Goal: Answer question/provide support: Share knowledge or assist other users

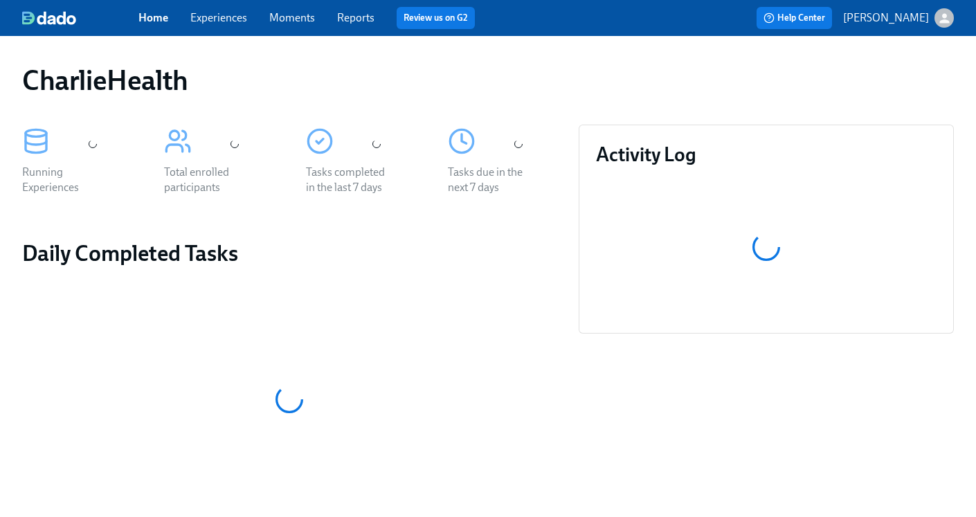
click at [216, 23] on link "Experiences" at bounding box center [218, 17] width 57 height 13
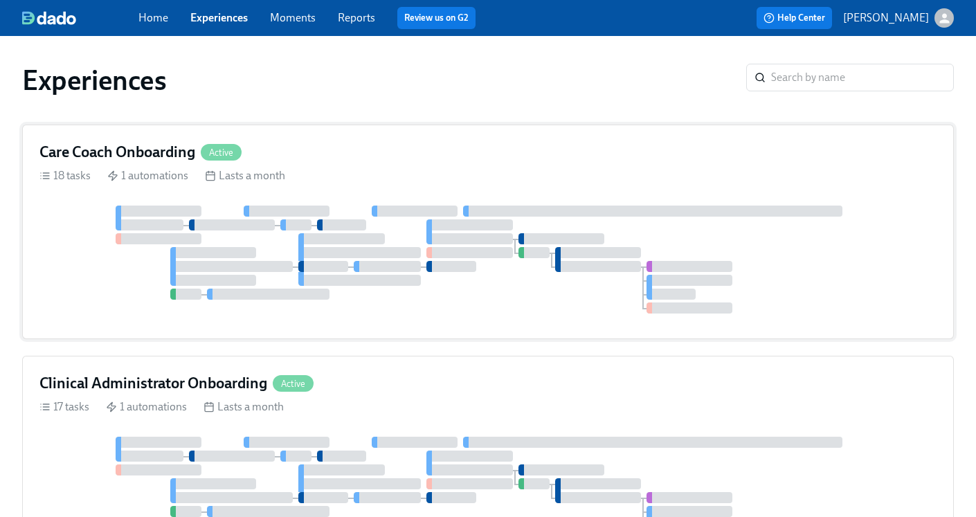
click at [142, 150] on h4 "Care Coach Onboarding" at bounding box center [117, 152] width 156 height 21
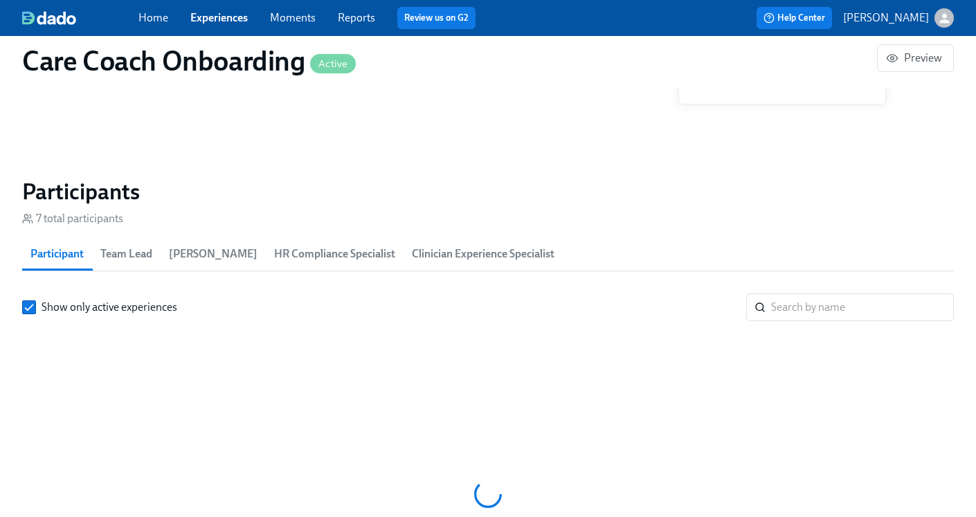
scroll to position [1086, 0]
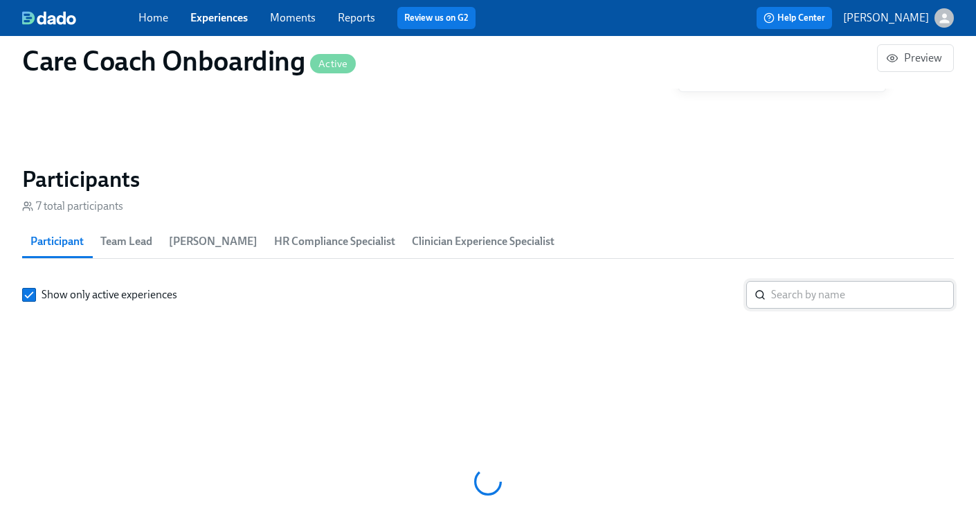
click at [802, 287] on input "search" at bounding box center [862, 295] width 183 height 28
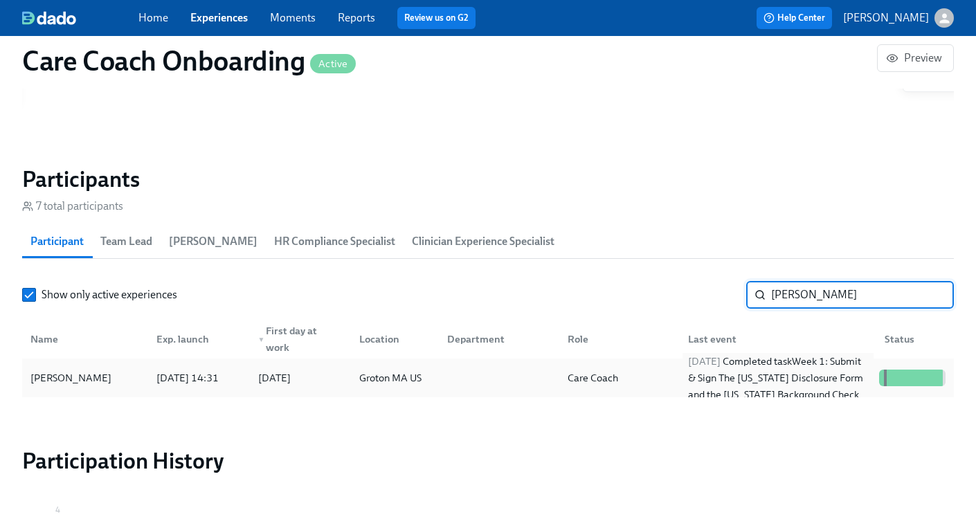
type input "Claire"
click at [726, 386] on div "2025/08/21 Completed task Week 1: Submit & Sign The Utah Disclosure Form and th…" at bounding box center [778, 378] width 191 height 50
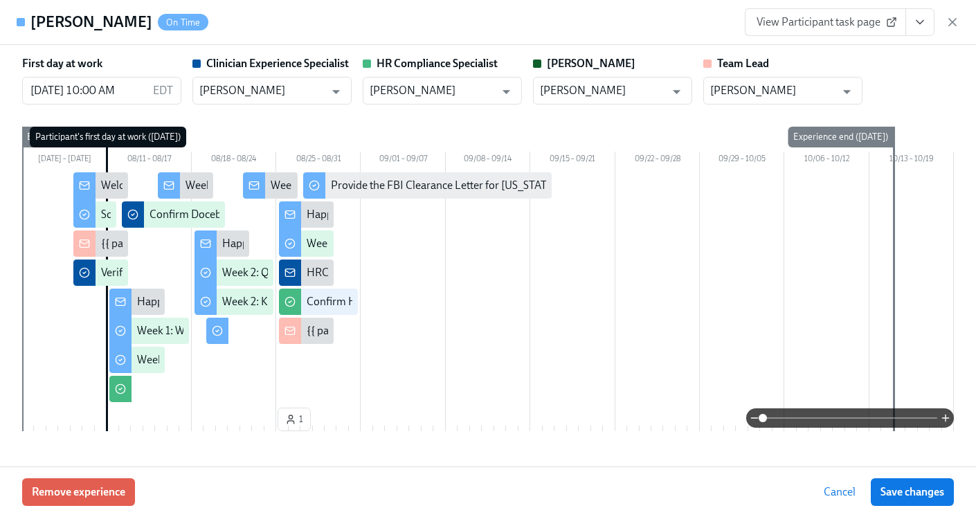
click at [922, 24] on icon "View task page" at bounding box center [920, 22] width 14 height 14
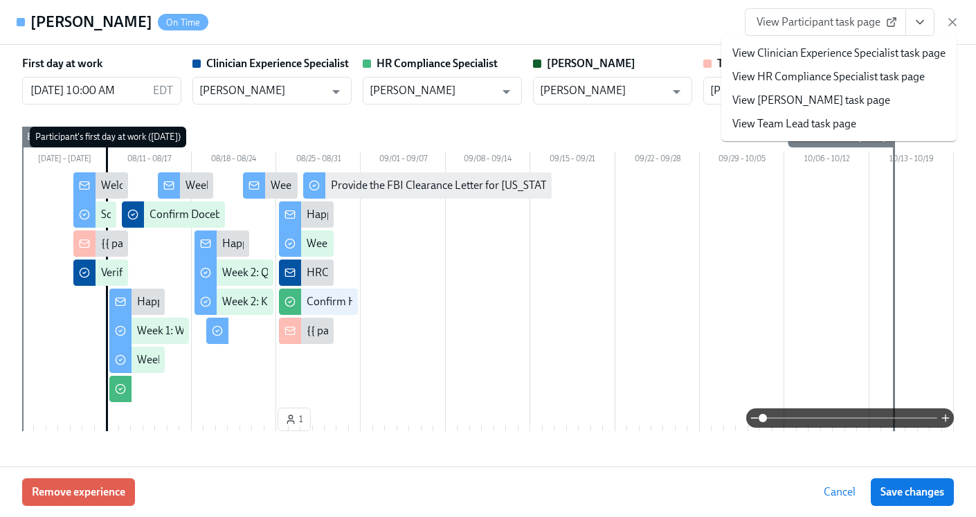
click at [832, 80] on link "View HR Compliance Specialist task page" at bounding box center [829, 76] width 192 height 15
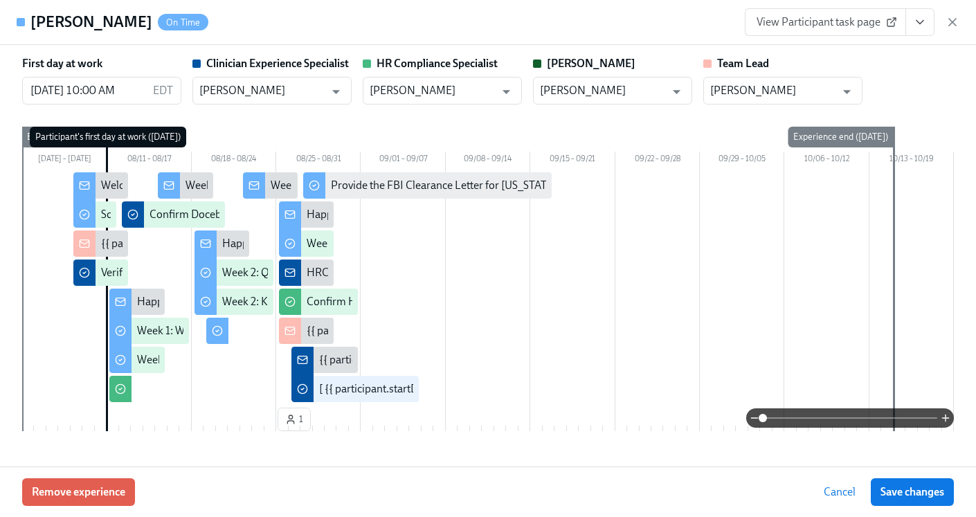
scroll to position [0, 4308]
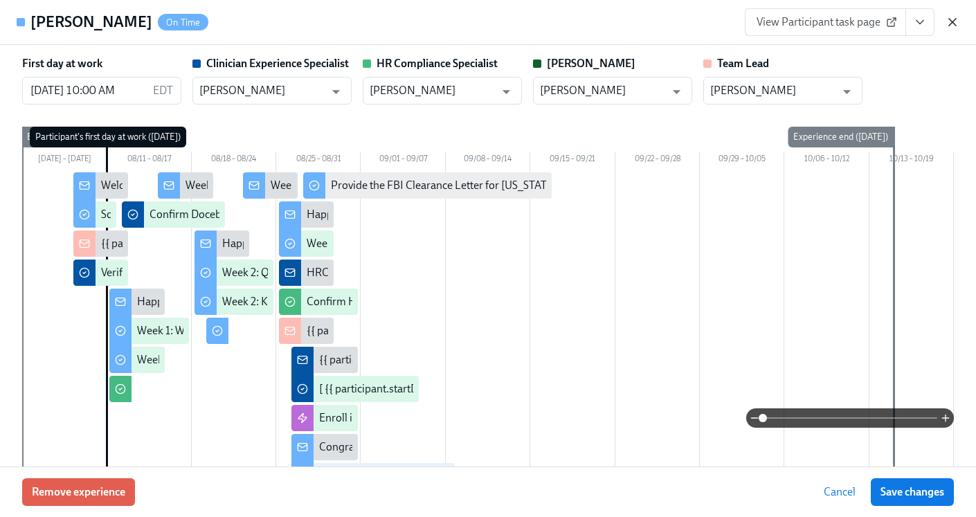
click at [953, 24] on icon "button" at bounding box center [953, 22] width 14 height 14
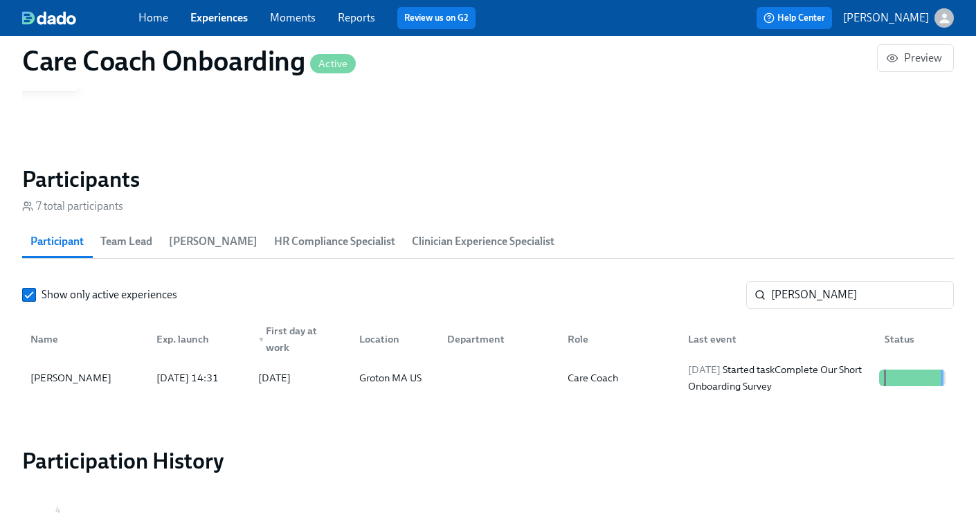
click at [214, 25] on span "Experiences" at bounding box center [218, 17] width 57 height 15
click at [214, 19] on link "Experiences" at bounding box center [218, 17] width 57 height 13
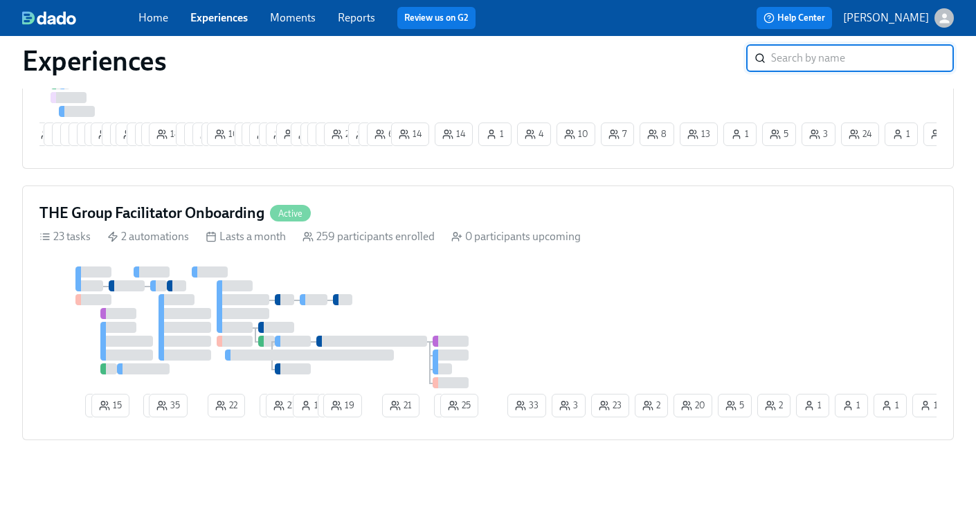
scroll to position [1496, 0]
click at [219, 216] on h4 "THE Group Facilitator Onboarding" at bounding box center [151, 212] width 225 height 21
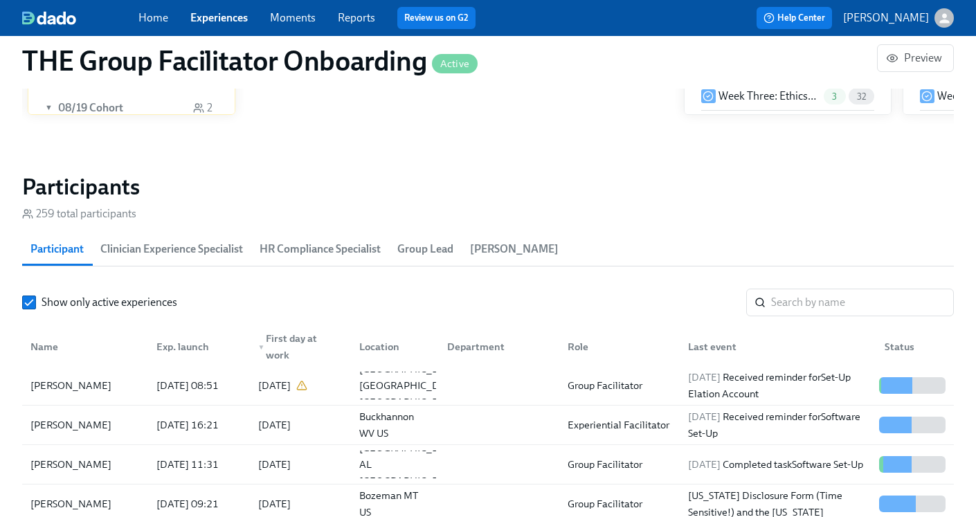
scroll to position [3, 0]
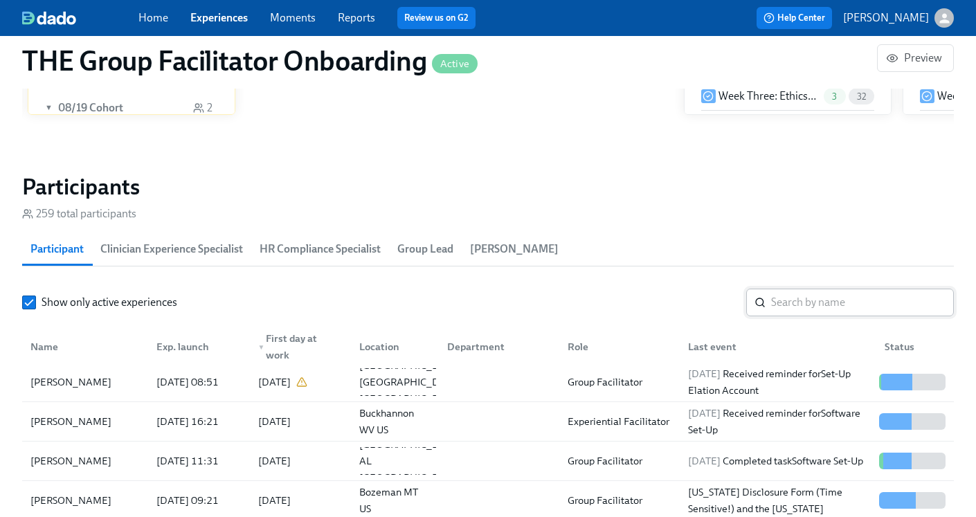
click at [790, 305] on input "search" at bounding box center [862, 303] width 183 height 28
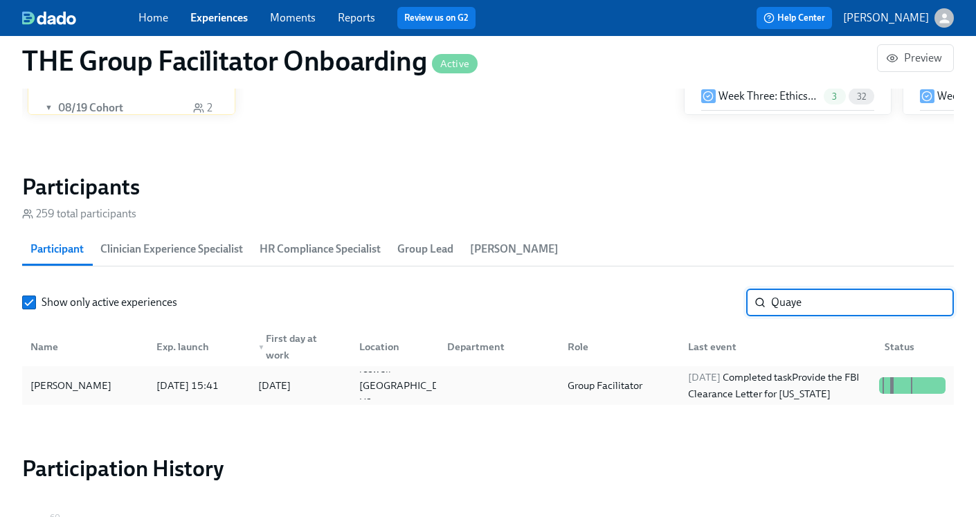
type input "Quaye"
click at [639, 384] on div "Group Facilitator" at bounding box center [605, 385] width 86 height 17
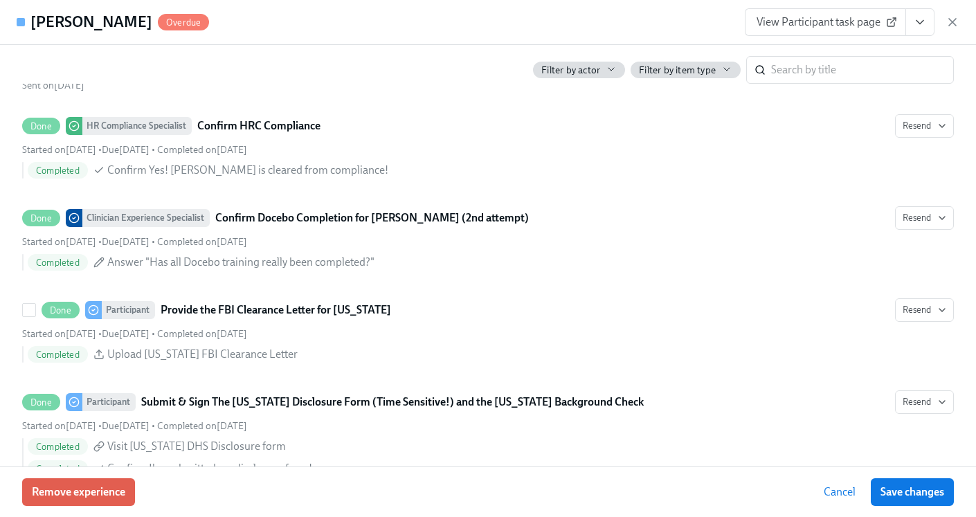
scroll to position [3098, 0]
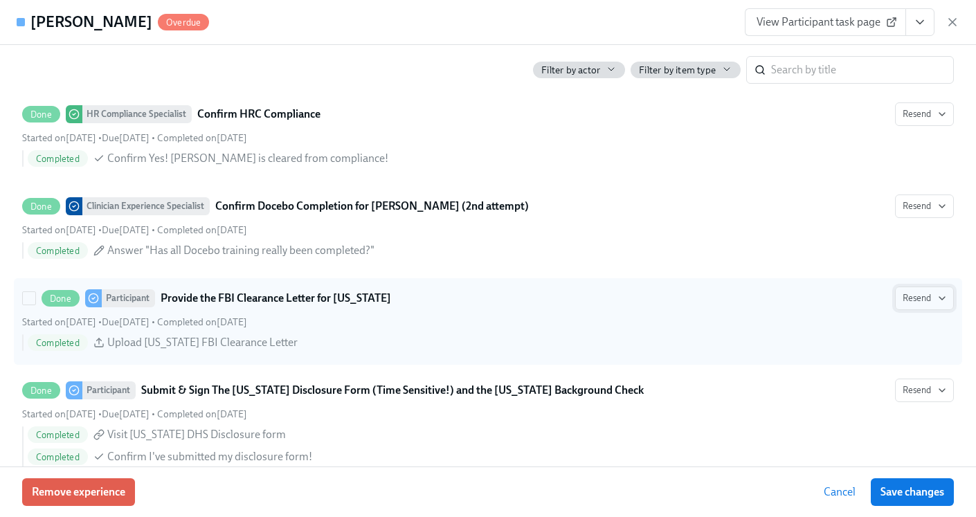
click at [941, 297] on icon "button" at bounding box center [942, 298] width 11 height 11
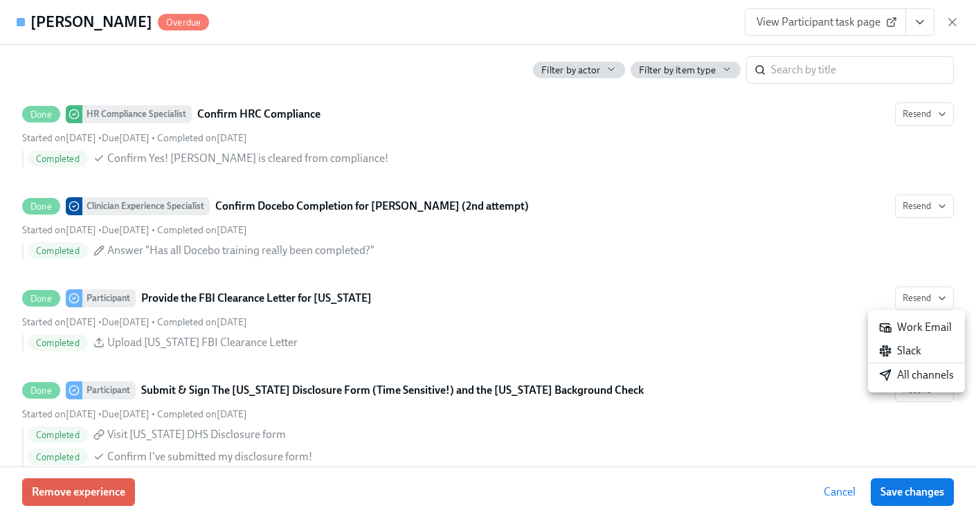
click at [778, 339] on div at bounding box center [488, 258] width 976 height 517
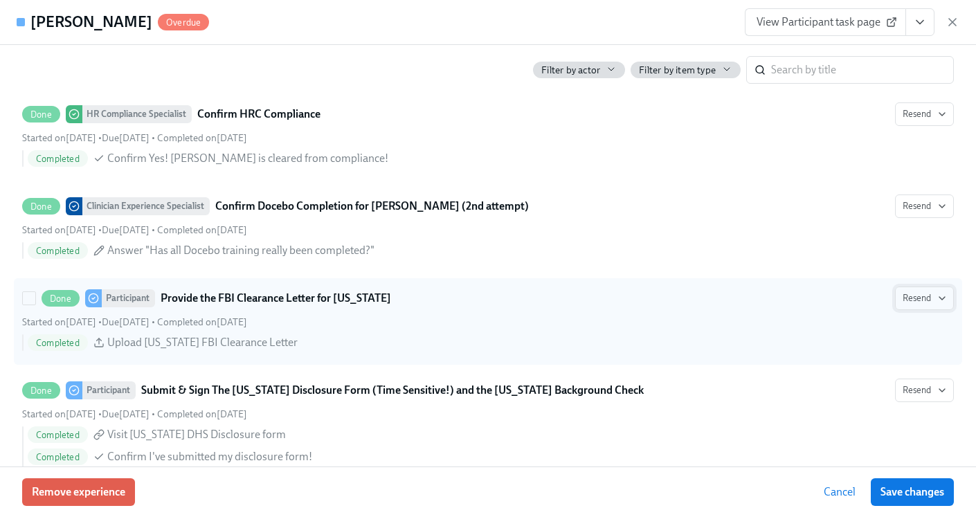
click at [942, 296] on icon "button" at bounding box center [942, 298] width 11 height 11
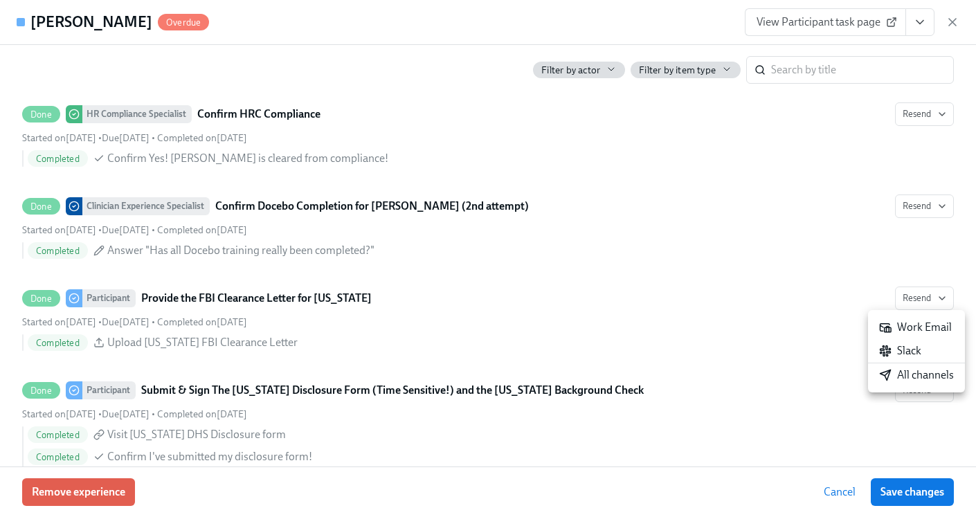
click at [814, 316] on div at bounding box center [488, 258] width 976 height 517
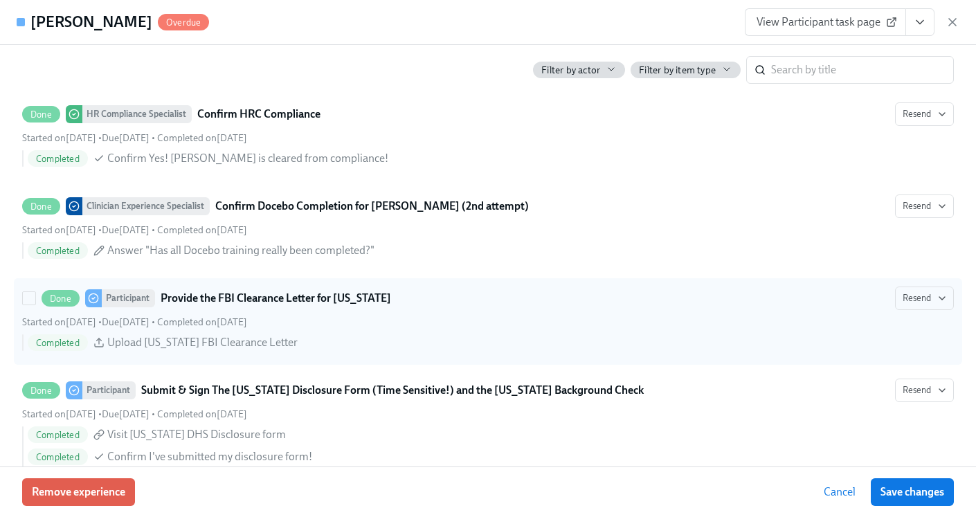
click at [525, 344] on div "Completed Upload Pennsylvania FBI Clearance Letter" at bounding box center [491, 342] width 926 height 17
click at [35, 305] on input "Done Participant Provide the FBI Clearance Letter for Pennsylvania Resend Start…" at bounding box center [29, 298] width 12 height 12
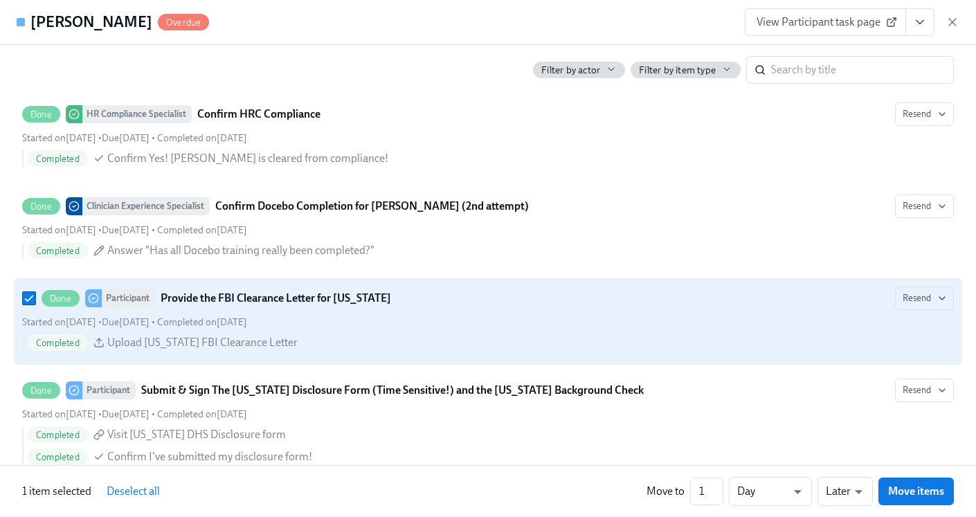
click at [827, 334] on div "Completed Upload Pennsylvania FBI Clearance Letter" at bounding box center [491, 342] width 926 height 17
click at [35, 305] on input "Done Participant Provide the FBI Clearance Letter for Pennsylvania Resend Start…" at bounding box center [29, 298] width 12 height 12
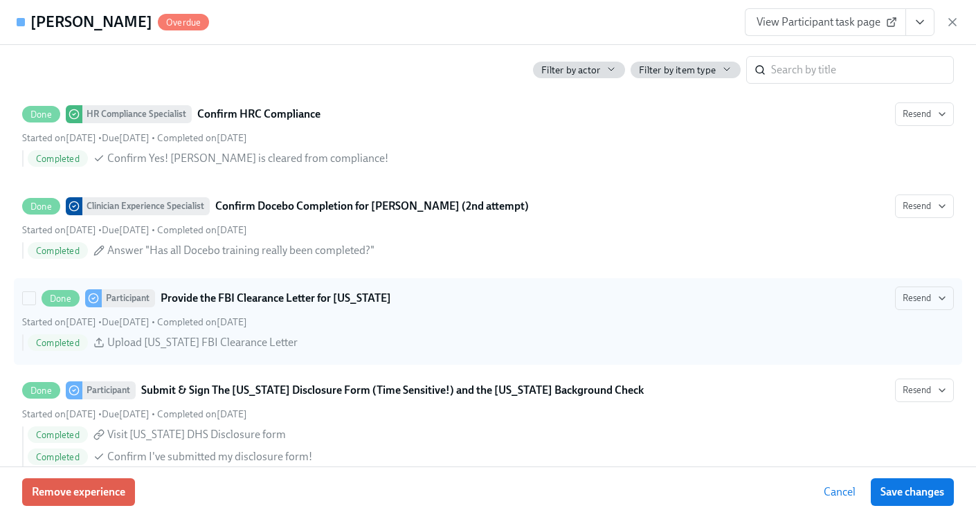
click at [826, 334] on div "Completed Upload Pennsylvania FBI Clearance Letter" at bounding box center [491, 342] width 926 height 17
click at [35, 305] on input "Done Participant Provide the FBI Clearance Letter for Pennsylvania Resend Start…" at bounding box center [29, 298] width 12 height 12
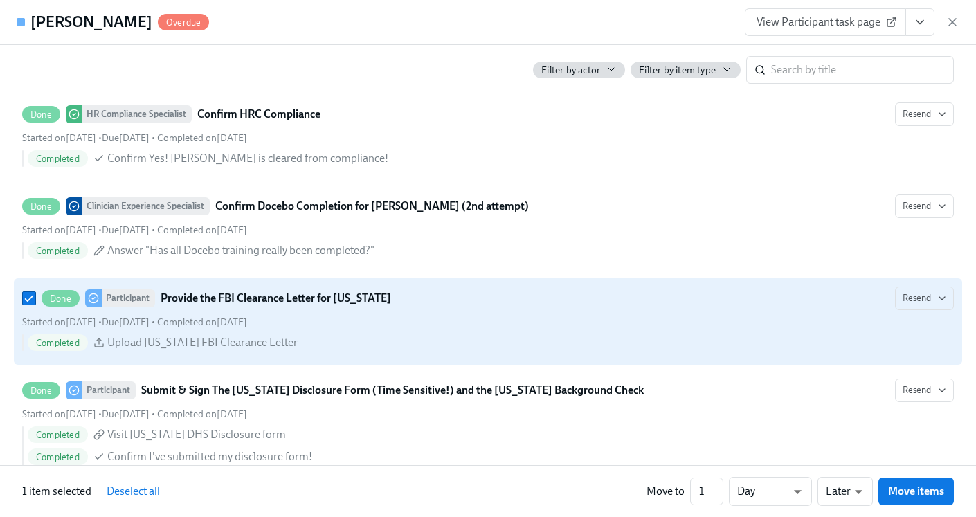
click at [826, 334] on div "Completed Upload Pennsylvania FBI Clearance Letter" at bounding box center [491, 342] width 926 height 17
click at [35, 305] on input "Done Participant Provide the FBI Clearance Letter for Pennsylvania Resend Start…" at bounding box center [29, 298] width 12 height 12
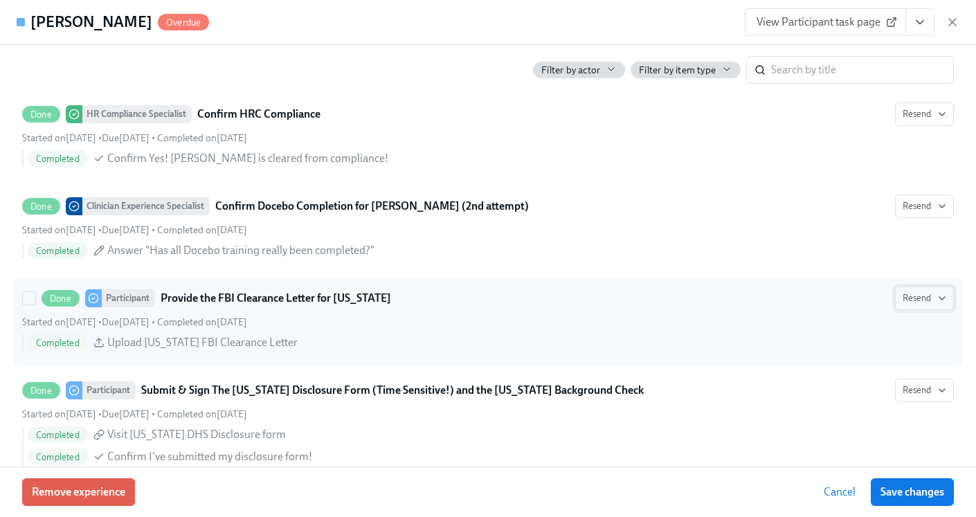
click at [937, 301] on icon "button" at bounding box center [942, 298] width 11 height 11
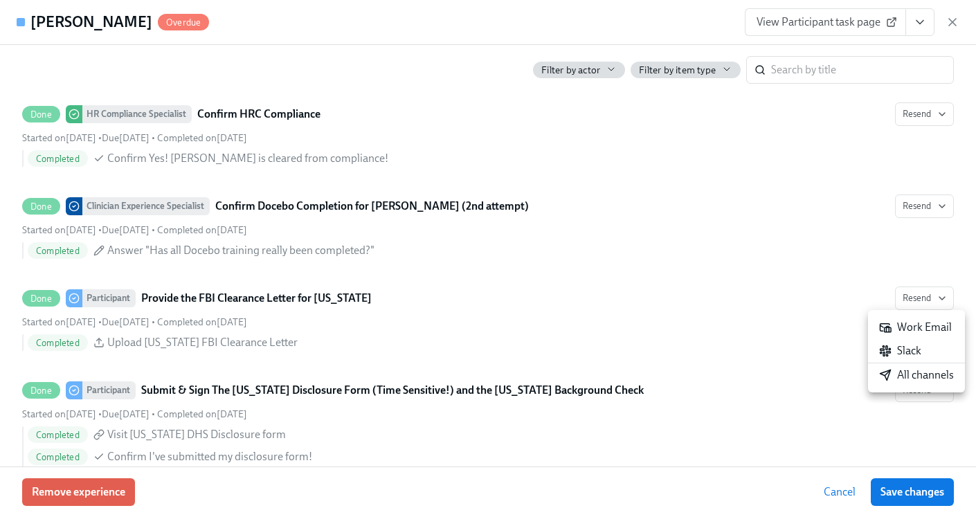
click at [680, 339] on div at bounding box center [488, 258] width 976 height 517
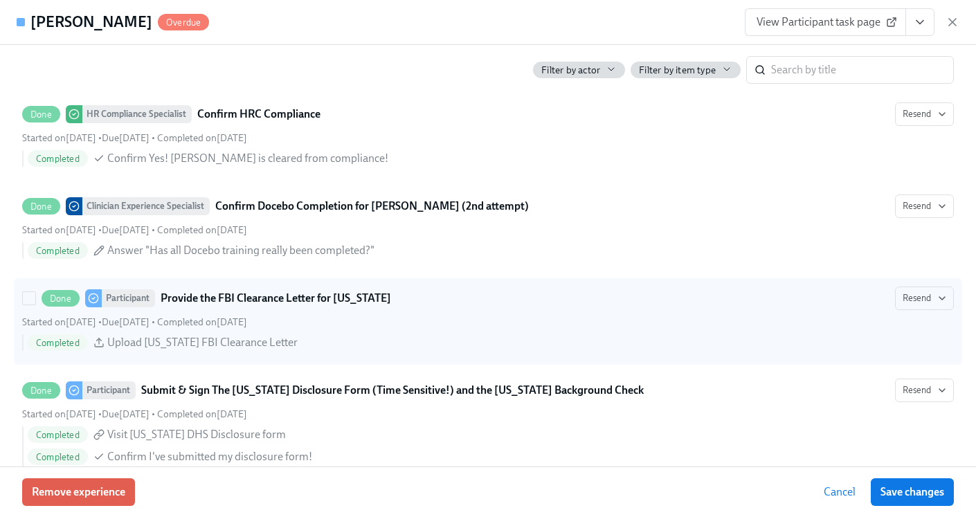
click at [258, 341] on span "Upload Pennsylvania FBI Clearance Letter" at bounding box center [202, 342] width 190 height 15
click at [35, 305] on input "Done Participant Provide the FBI Clearance Letter for Pennsylvania Resend Start…" at bounding box center [29, 298] width 12 height 12
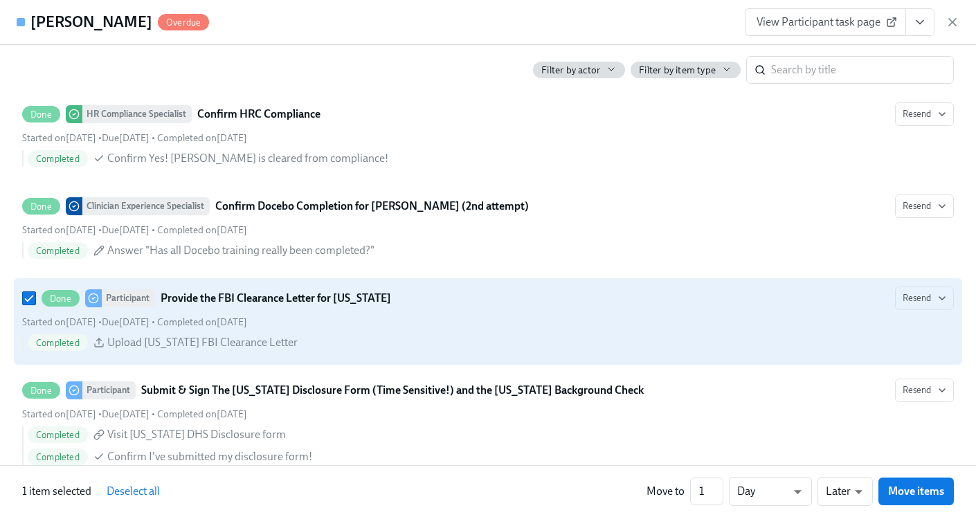
click at [548, 336] on div "Completed Upload Pennsylvania FBI Clearance Letter" at bounding box center [491, 342] width 926 height 17
click at [35, 305] on input "Done Participant Provide the FBI Clearance Letter for Pennsylvania Resend Start…" at bounding box center [29, 298] width 12 height 12
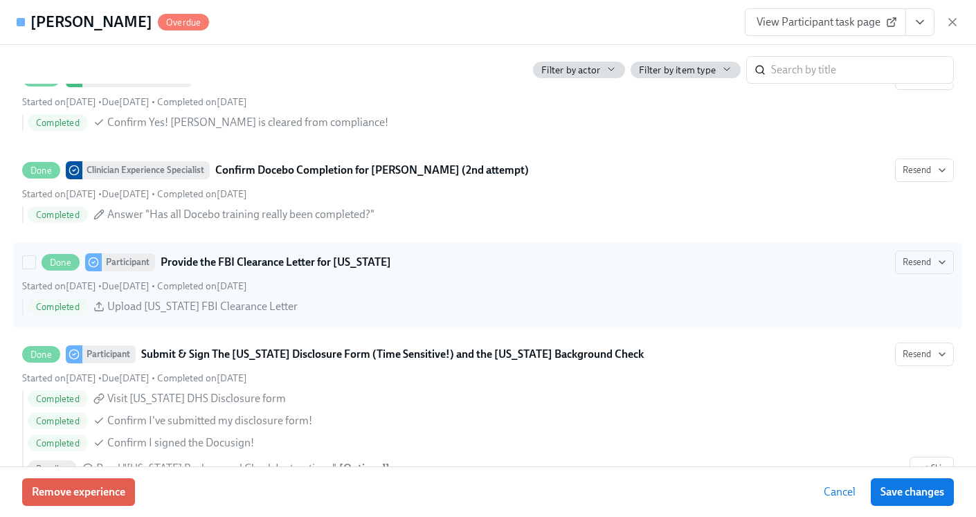
scroll to position [3140, 0]
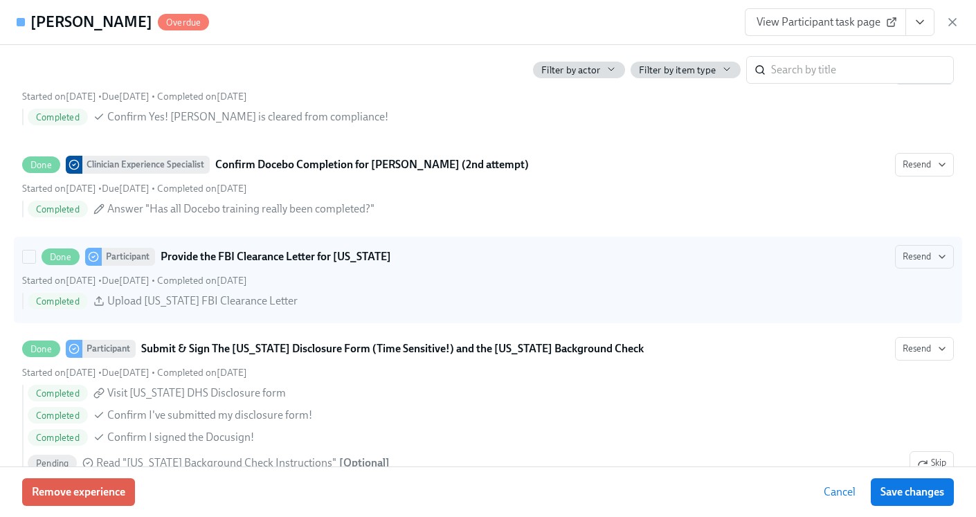
click at [314, 291] on div "Done Participant Provide the FBI Clearance Letter for Pennsylvania Resend Start…" at bounding box center [488, 280] width 932 height 70
click at [35, 263] on input "Done Participant Provide the FBI Clearance Letter for Pennsylvania Resend Start…" at bounding box center [29, 257] width 12 height 12
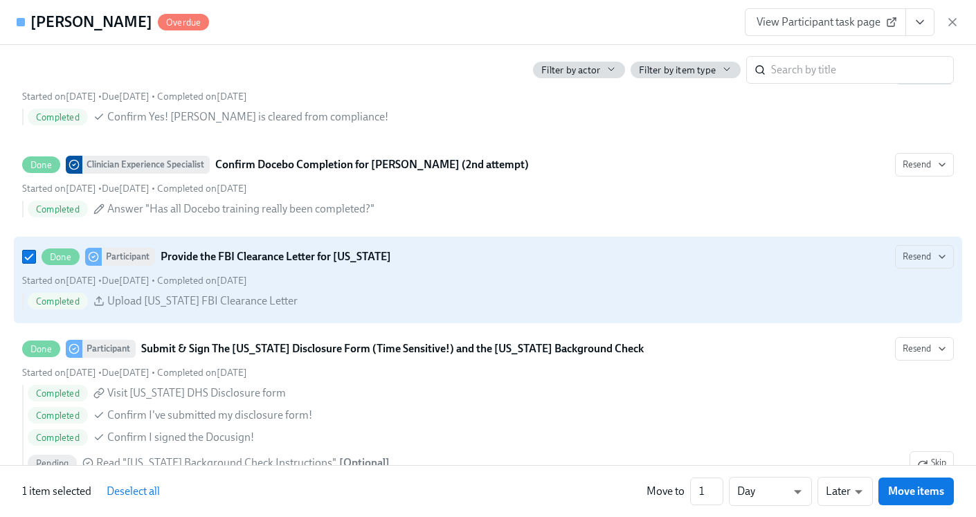
click at [314, 291] on div "Done Participant Provide the FBI Clearance Letter for Pennsylvania Resend Start…" at bounding box center [488, 280] width 932 height 70
click at [35, 263] on input "Done Participant Provide the FBI Clearance Letter for Pennsylvania Resend Start…" at bounding box center [29, 257] width 12 height 12
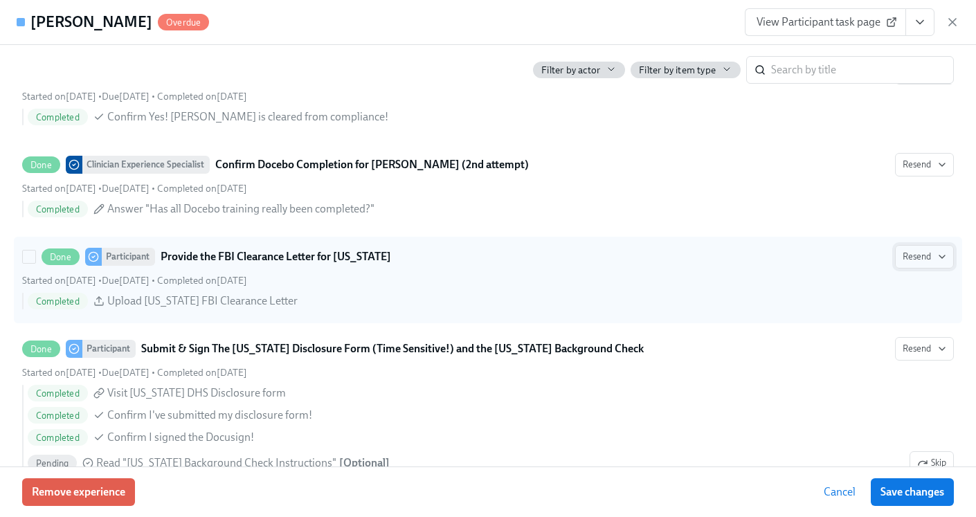
click at [941, 258] on icon "button" at bounding box center [942, 256] width 11 height 11
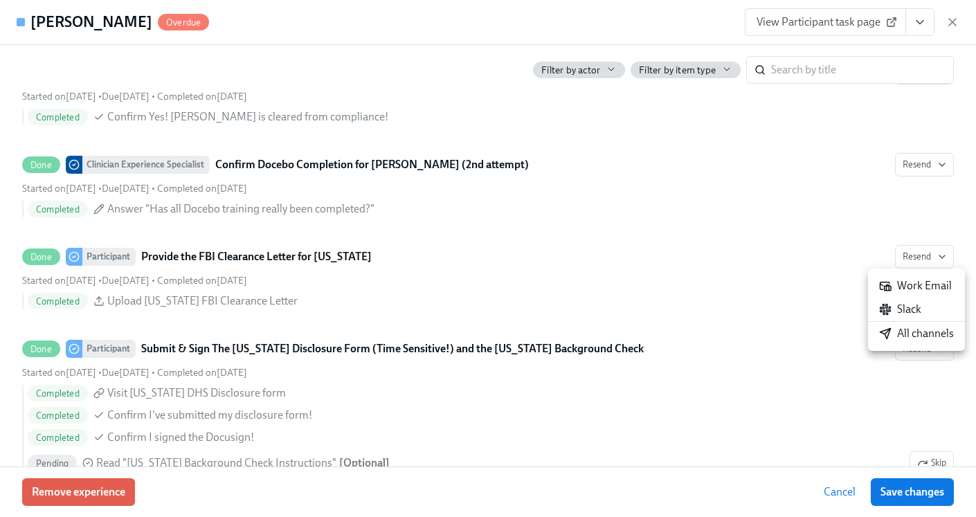
click at [738, 264] on div at bounding box center [488, 258] width 976 height 517
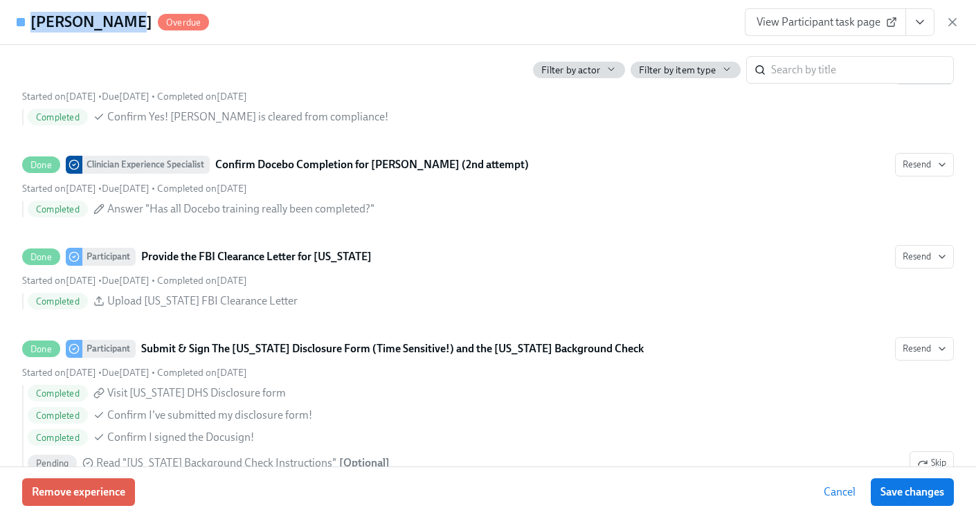
drag, startPoint x: 118, startPoint y: 24, endPoint x: 31, endPoint y: 21, distance: 86.6
click at [31, 21] on h4 "Jaelyn Quaye" at bounding box center [91, 22] width 122 height 21
copy h4 "Jaelyn Quaye"
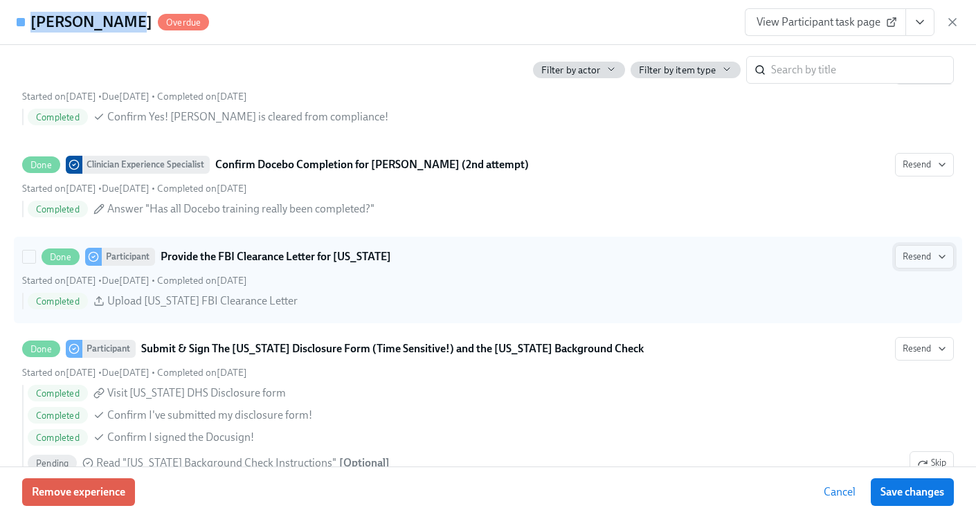
click at [944, 257] on icon "button" at bounding box center [942, 256] width 11 height 11
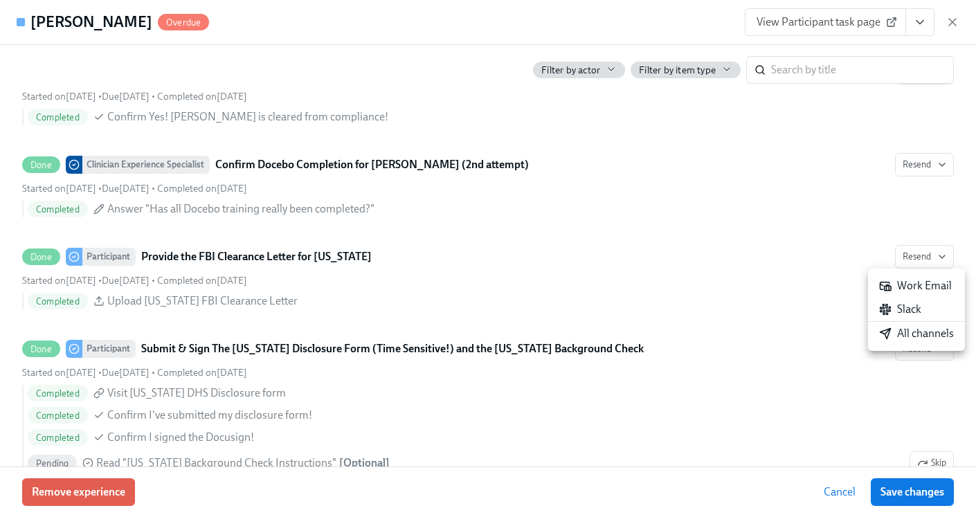
click at [776, 311] on div at bounding box center [488, 258] width 976 height 517
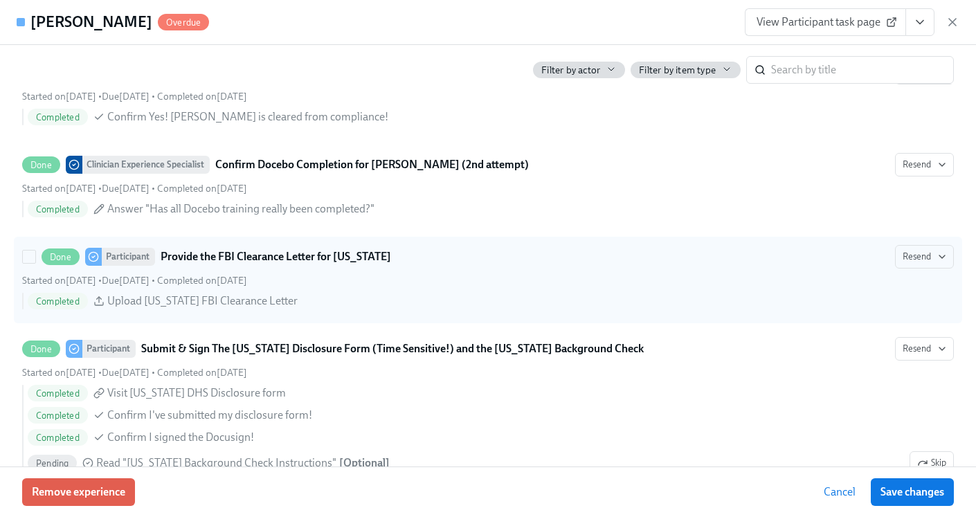
click at [728, 282] on div "Started on July 29th • Due August 19th • Completed on August 25th" at bounding box center [488, 280] width 932 height 13
click at [35, 263] on input "Done Participant Provide the FBI Clearance Letter for Pennsylvania Resend Start…" at bounding box center [29, 257] width 12 height 12
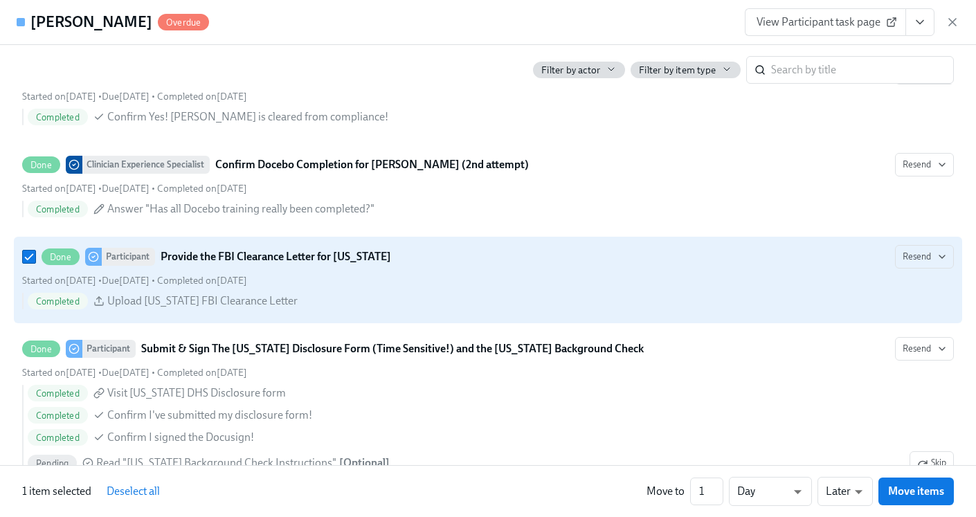
click at [728, 282] on div "Started on July 29th • Due August 19th • Completed on August 25th" at bounding box center [488, 280] width 932 height 13
click at [35, 263] on input "Done Participant Provide the FBI Clearance Letter for Pennsylvania Resend Start…" at bounding box center [29, 257] width 12 height 12
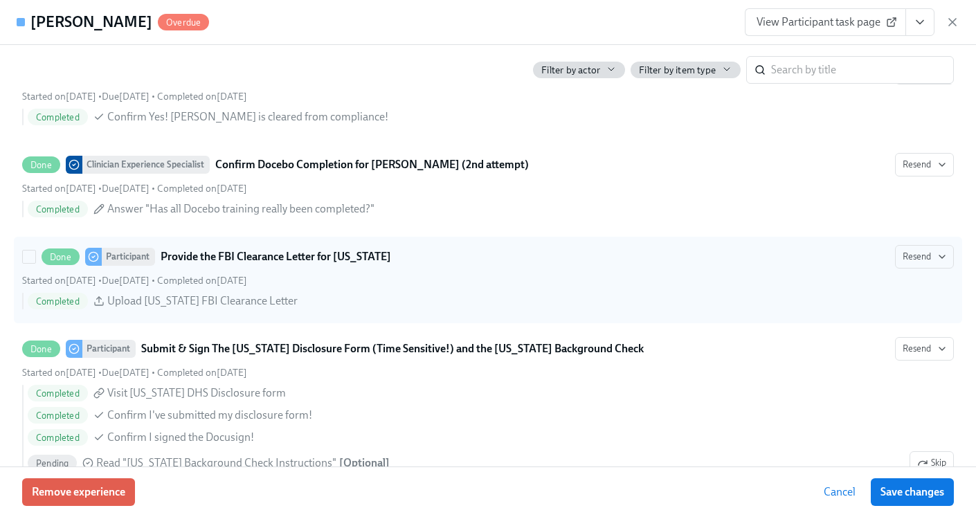
click at [728, 282] on div "Started on July 29th • Due August 19th • Completed on August 25th" at bounding box center [488, 280] width 932 height 13
click at [35, 263] on input "Done Participant Provide the FBI Clearance Letter for Pennsylvania Resend Start…" at bounding box center [29, 257] width 12 height 12
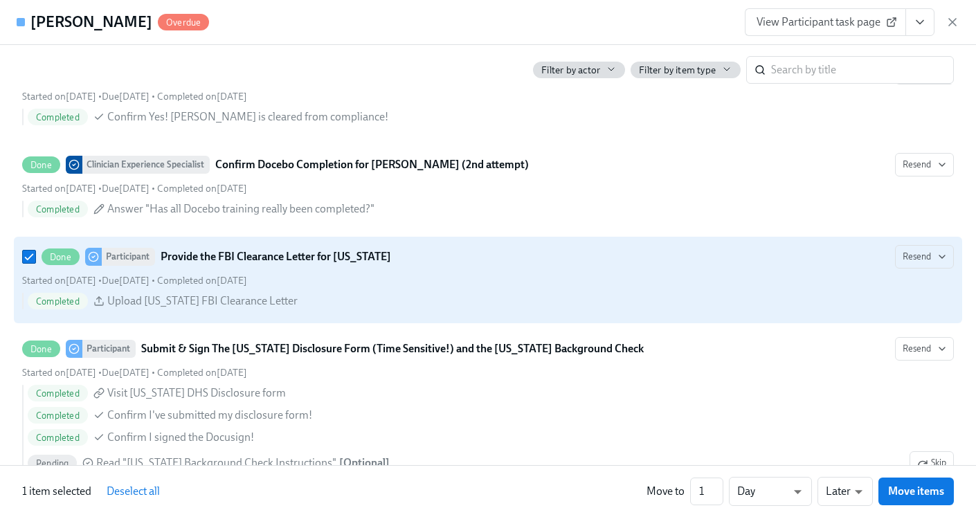
click at [728, 282] on div "Started on July 29th • Due August 19th • Completed on August 25th" at bounding box center [488, 280] width 932 height 13
click at [35, 263] on input "Done Participant Provide the FBI Clearance Letter for Pennsylvania Resend Start…" at bounding box center [29, 257] width 12 height 12
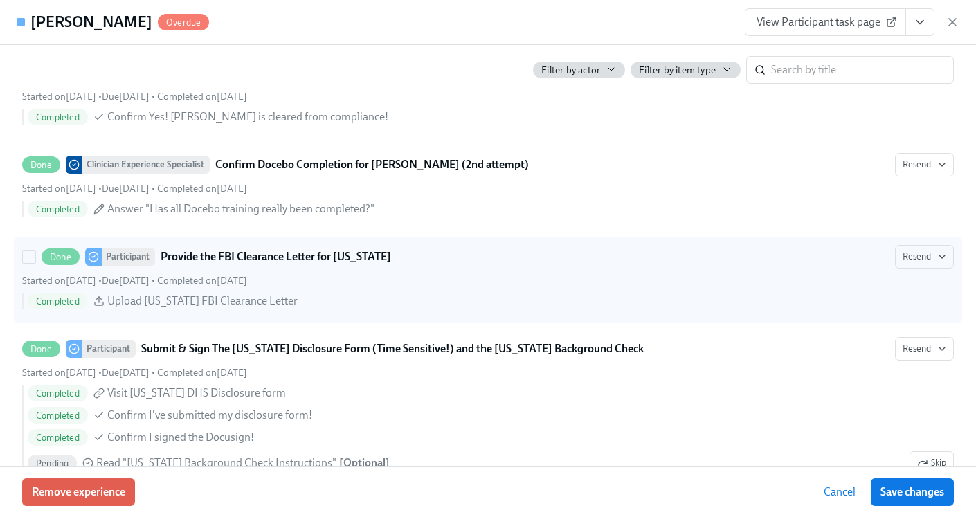
click at [71, 298] on span "Completed" at bounding box center [58, 301] width 60 height 10
click at [35, 263] on input "Done Participant Provide the FBI Clearance Letter for Pennsylvania Resend Start…" at bounding box center [29, 257] width 12 height 12
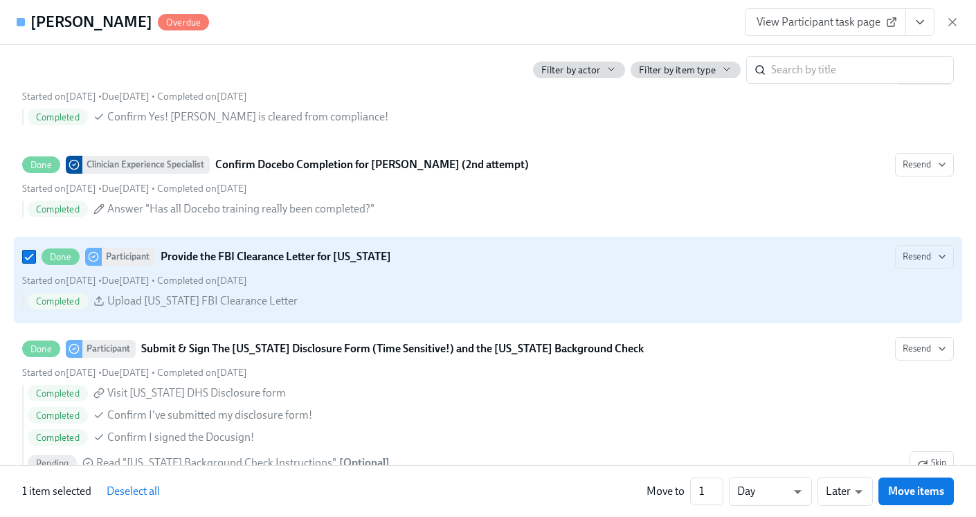
click at [71, 302] on span "Completed" at bounding box center [58, 301] width 60 height 10
click at [35, 263] on input "Done Participant Provide the FBI Clearance Letter for Pennsylvania Resend Start…" at bounding box center [29, 257] width 12 height 12
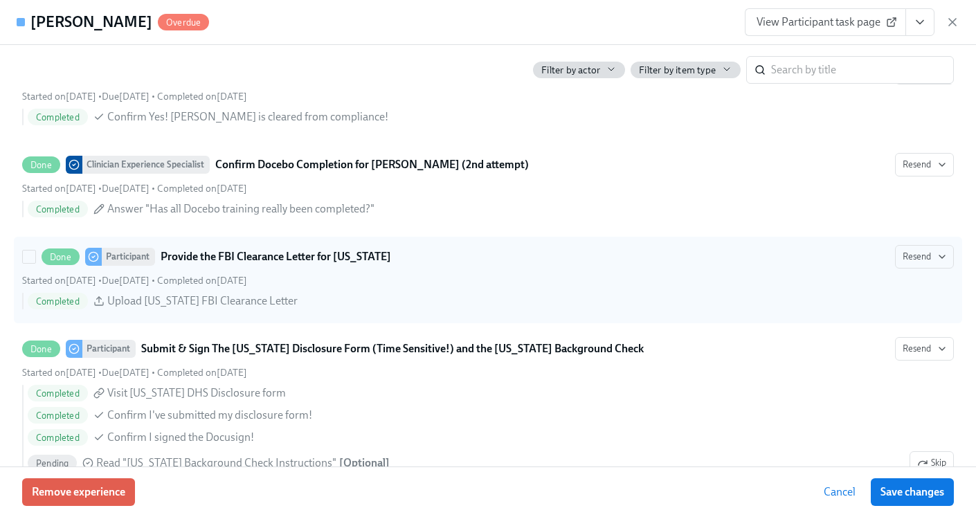
click at [154, 303] on span "Upload Pennsylvania FBI Clearance Letter" at bounding box center [202, 301] width 190 height 15
click at [35, 263] on input "Done Participant Provide the FBI Clearance Letter for Pennsylvania Resend Start…" at bounding box center [29, 257] width 12 height 12
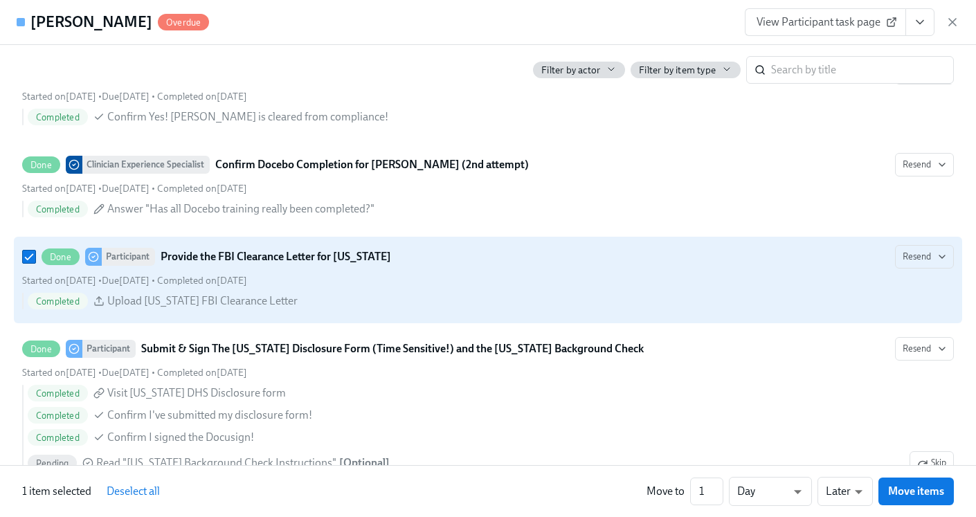
click at [168, 304] on span "Upload Pennsylvania FBI Clearance Letter" at bounding box center [202, 301] width 190 height 15
click at [35, 263] on input "Done Participant Provide the FBI Clearance Letter for Pennsylvania Resend Start…" at bounding box center [29, 257] width 12 height 12
checkbox input "false"
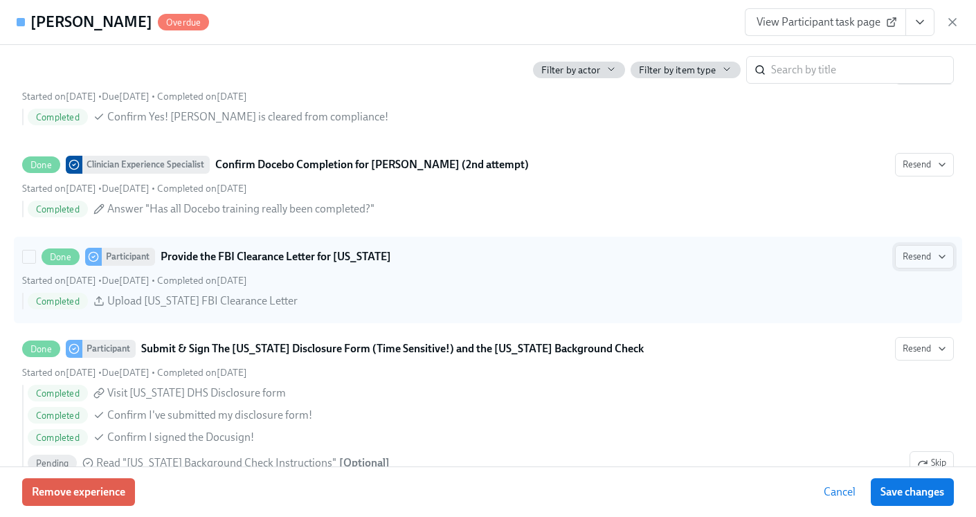
click at [946, 260] on icon "button" at bounding box center [942, 256] width 11 height 11
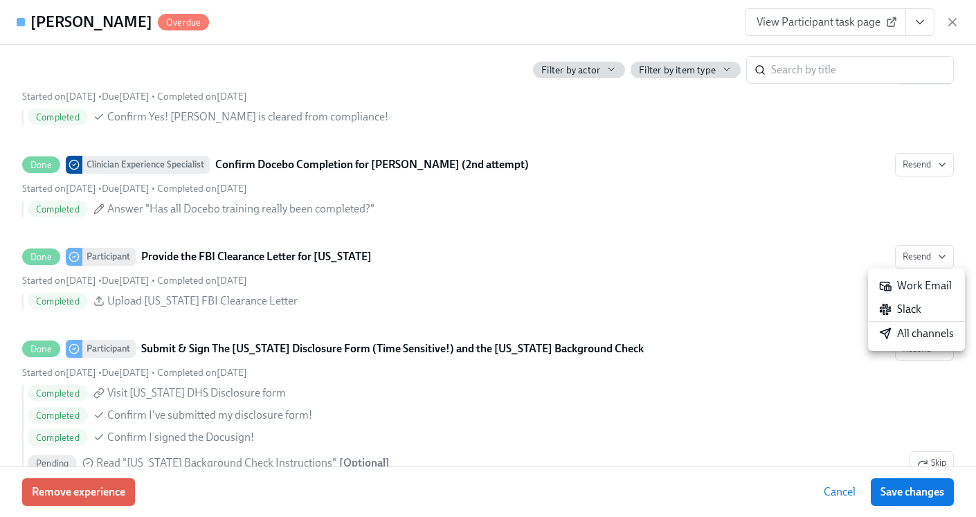
click at [795, 282] on div at bounding box center [488, 258] width 976 height 517
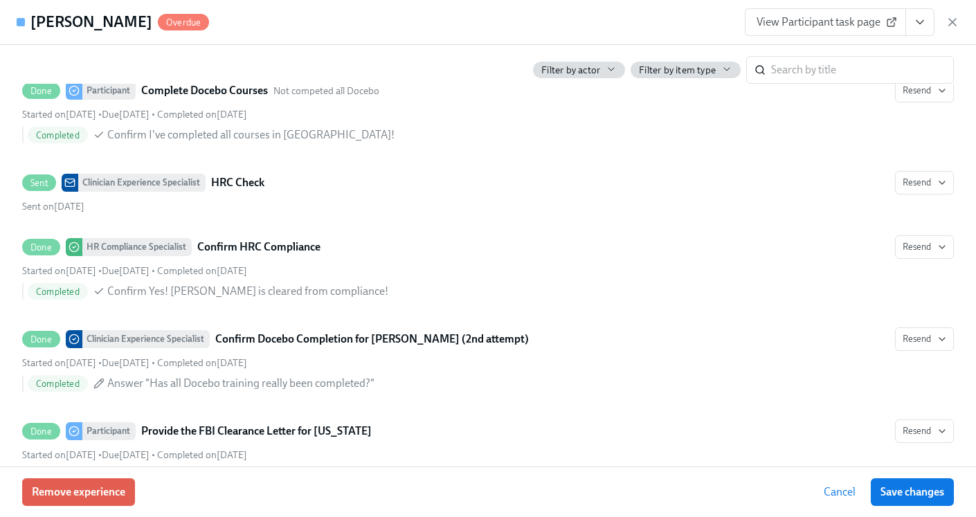
scroll to position [2454, 0]
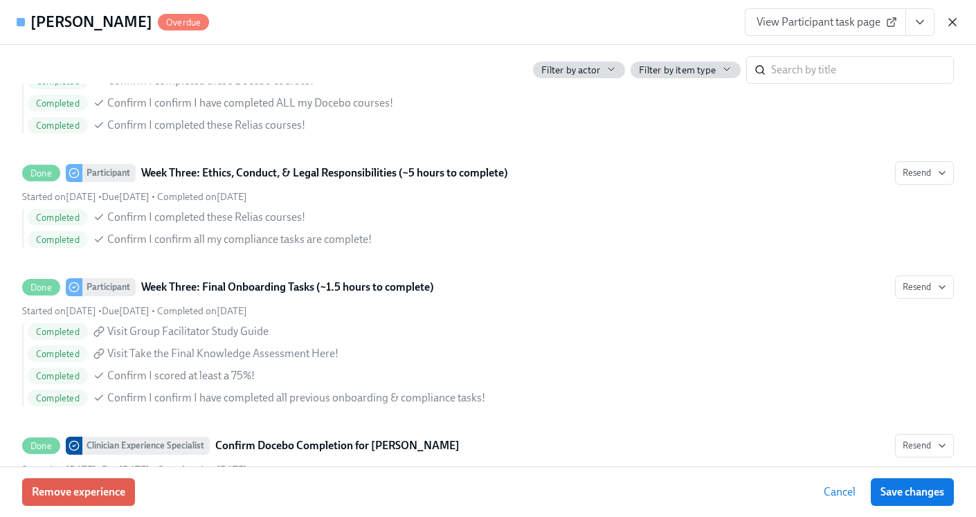
click at [957, 18] on icon "button" at bounding box center [953, 22] width 14 height 14
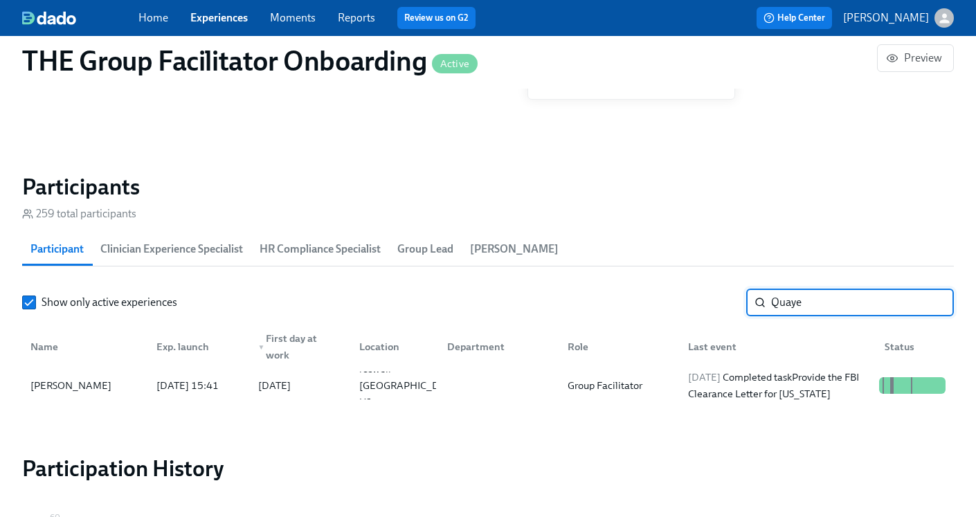
drag, startPoint x: 850, startPoint y: 305, endPoint x: 726, endPoint y: 304, distance: 123.9
click at [726, 305] on div "Show only active experiences Quaye ​" at bounding box center [488, 303] width 932 height 28
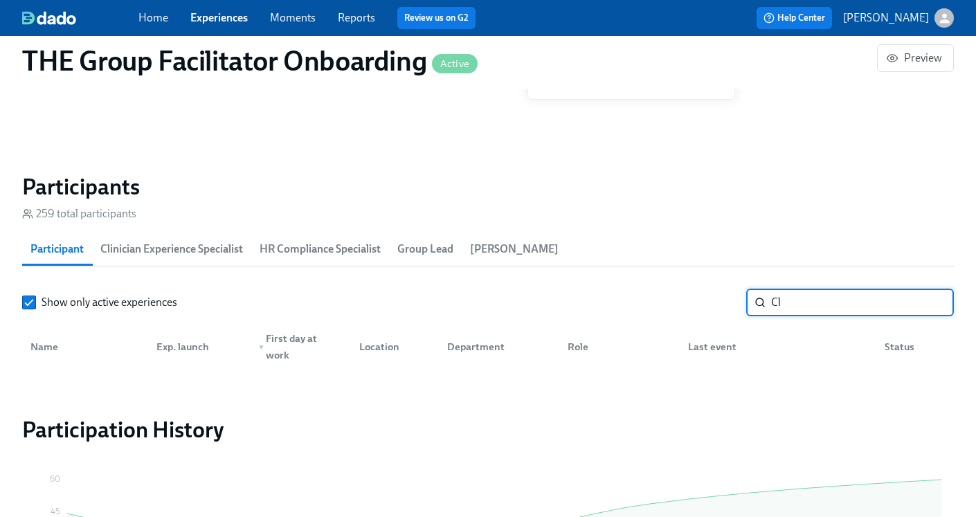
type input "C"
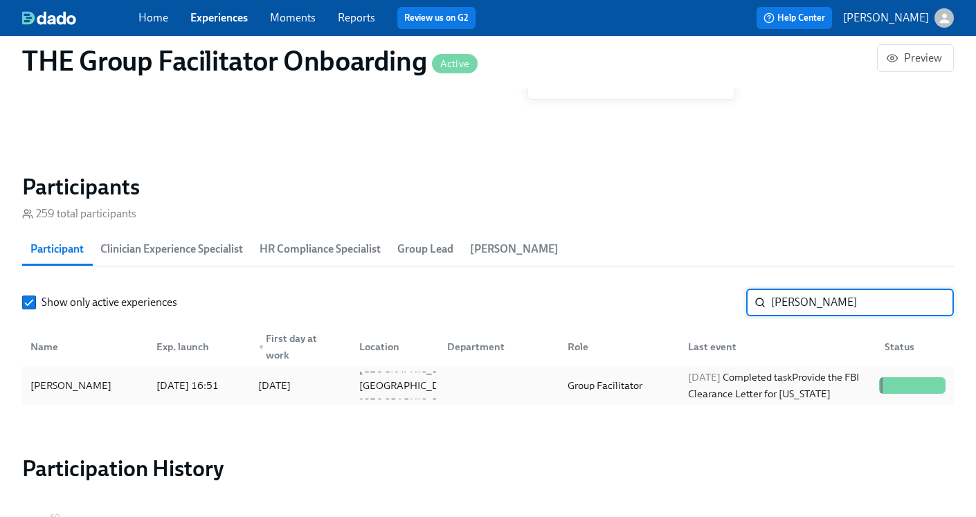
type input "Scott Legerme"
click at [627, 381] on div "Group Facilitator" at bounding box center [605, 385] width 86 height 17
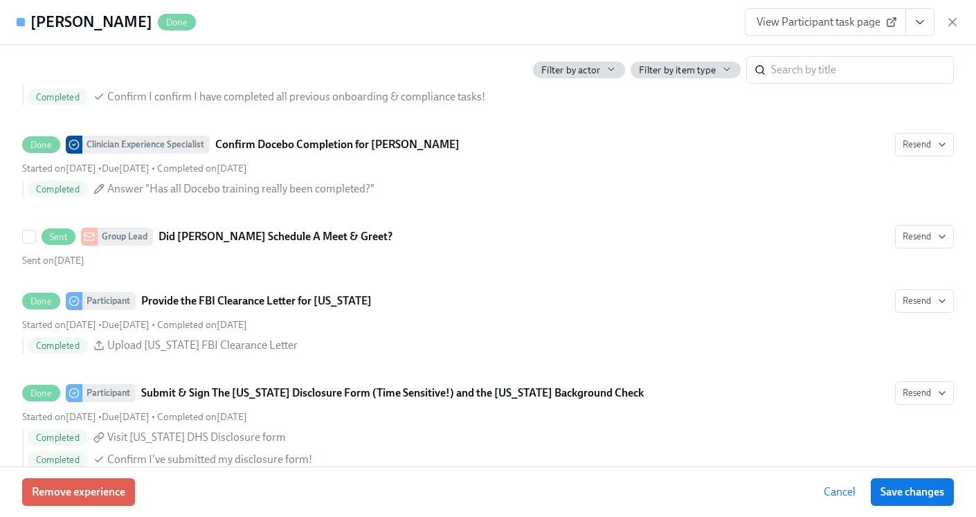
scroll to position [2617, 0]
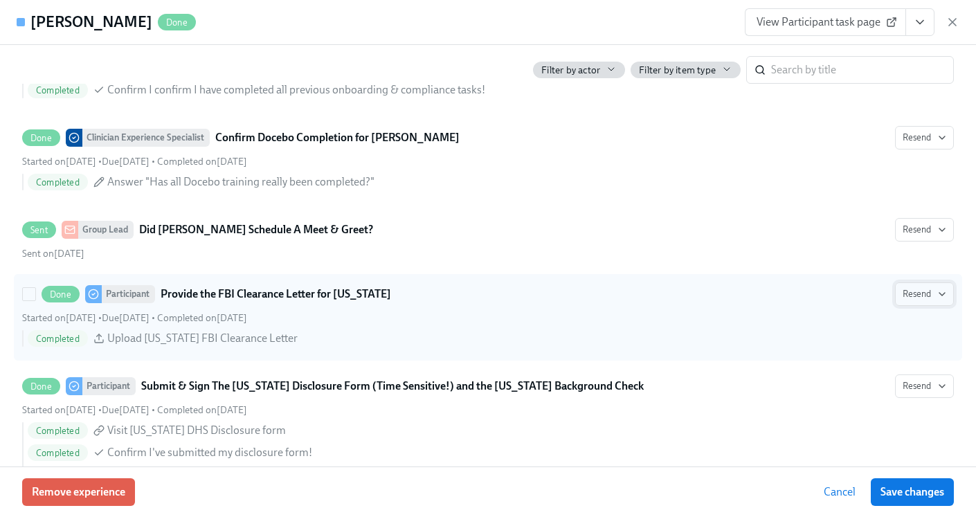
click at [940, 291] on icon "button" at bounding box center [942, 294] width 11 height 11
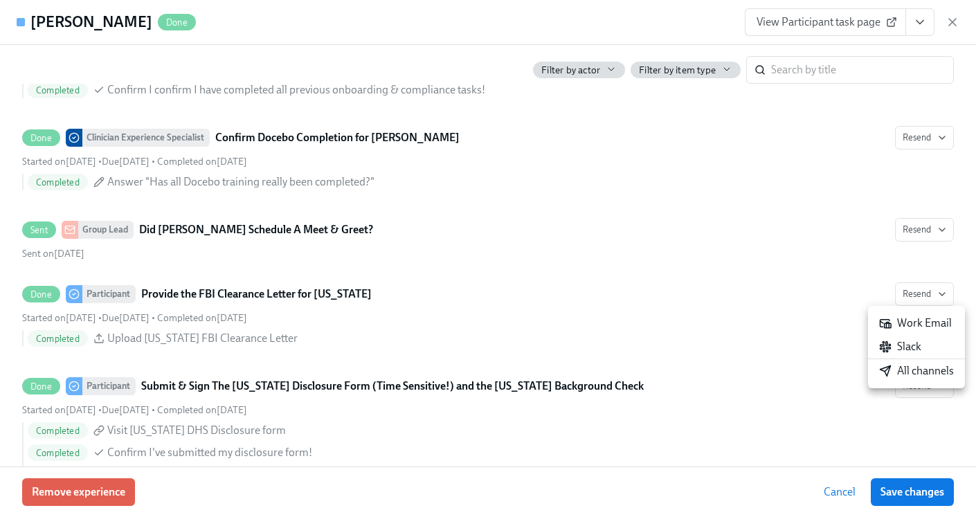
click at [789, 308] on div at bounding box center [488, 258] width 976 height 517
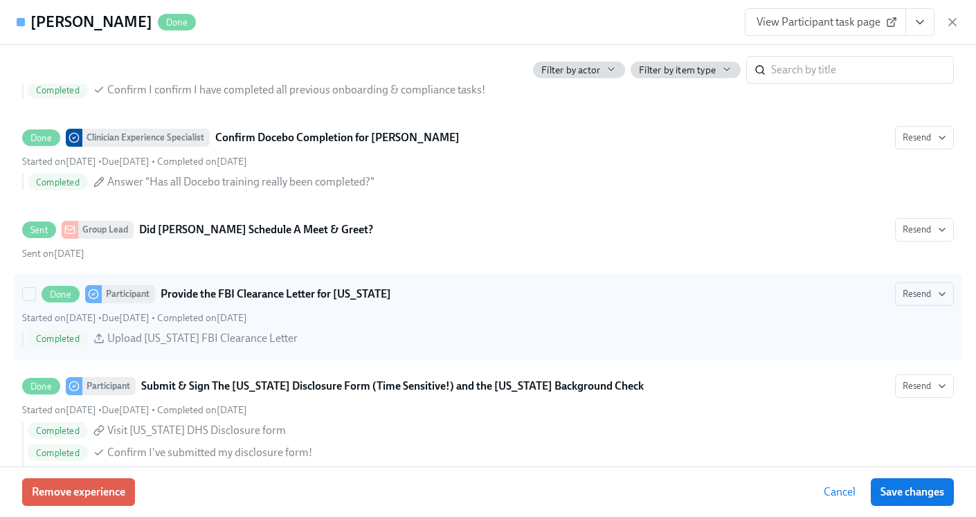
click at [388, 321] on div "Started on July 22nd • Due August 12th • Completed on August 21st" at bounding box center [488, 318] width 932 height 13
click at [35, 300] on input "Done Participant Provide the FBI Clearance Letter for Pennsylvania Resend Start…" at bounding box center [29, 294] width 12 height 12
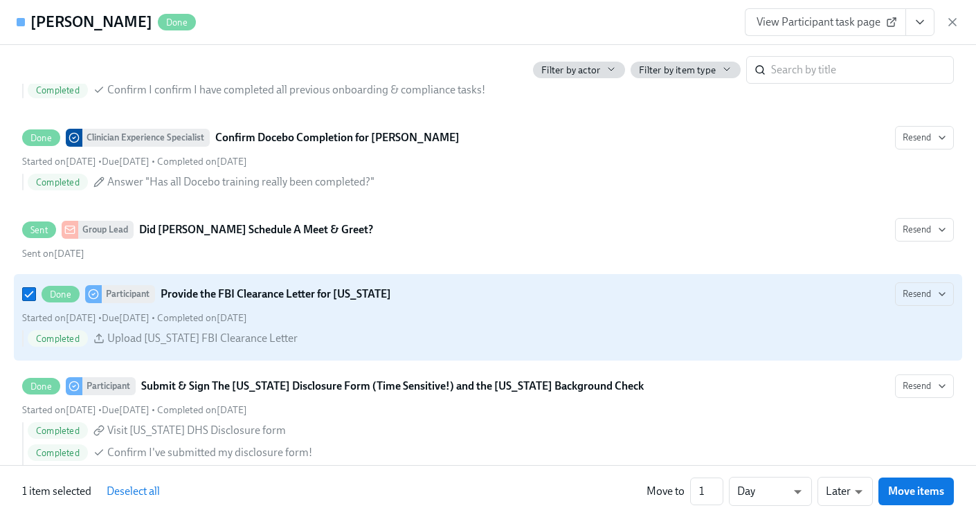
click at [388, 322] on div "Started on July 22nd • Due August 12th • Completed on August 21st" at bounding box center [488, 318] width 932 height 13
click at [35, 300] on input "Done Participant Provide the FBI Clearance Letter for Pennsylvania Resend Start…" at bounding box center [29, 294] width 12 height 12
checkbox input "false"
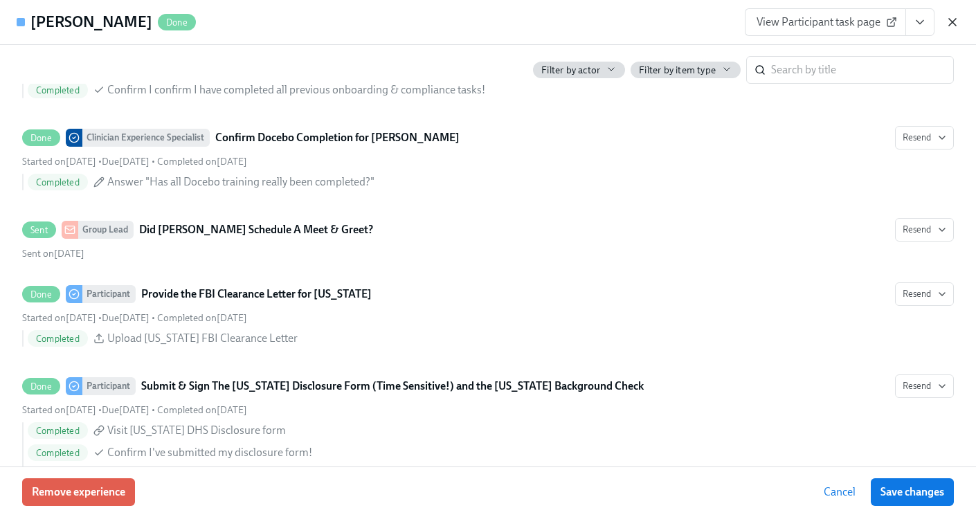
click at [952, 26] on icon "button" at bounding box center [953, 22] width 14 height 14
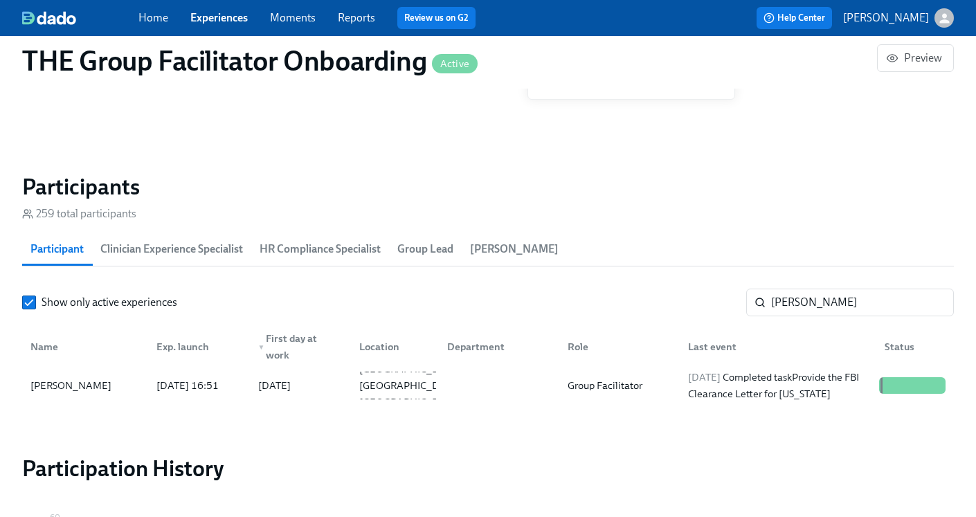
click at [209, 17] on link "Experiences" at bounding box center [218, 17] width 57 height 13
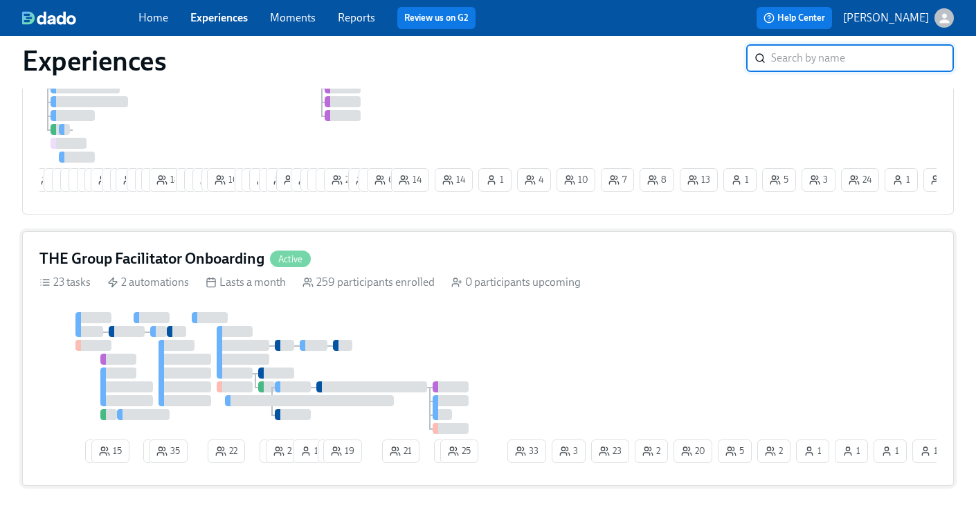
scroll to position [1470, 0]
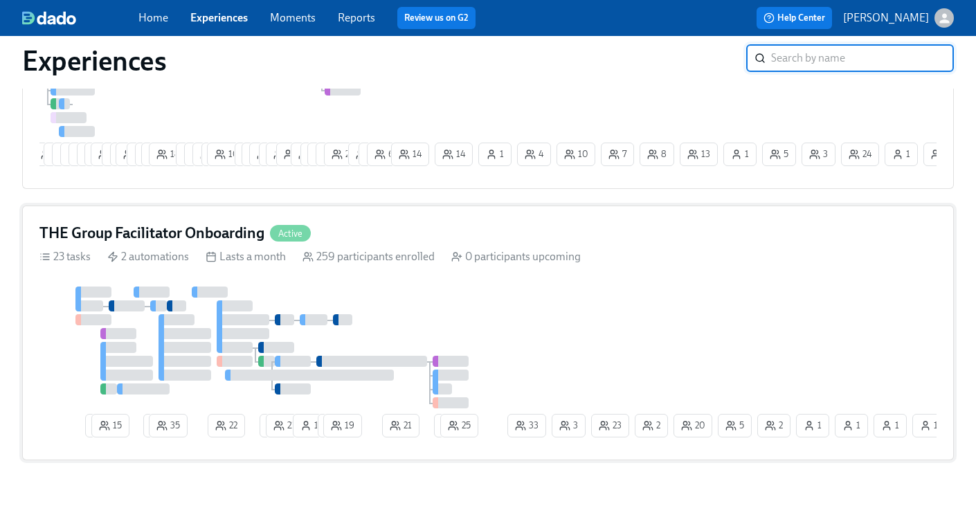
click at [187, 242] on h4 "THE Group Facilitator Onboarding" at bounding box center [151, 233] width 225 height 21
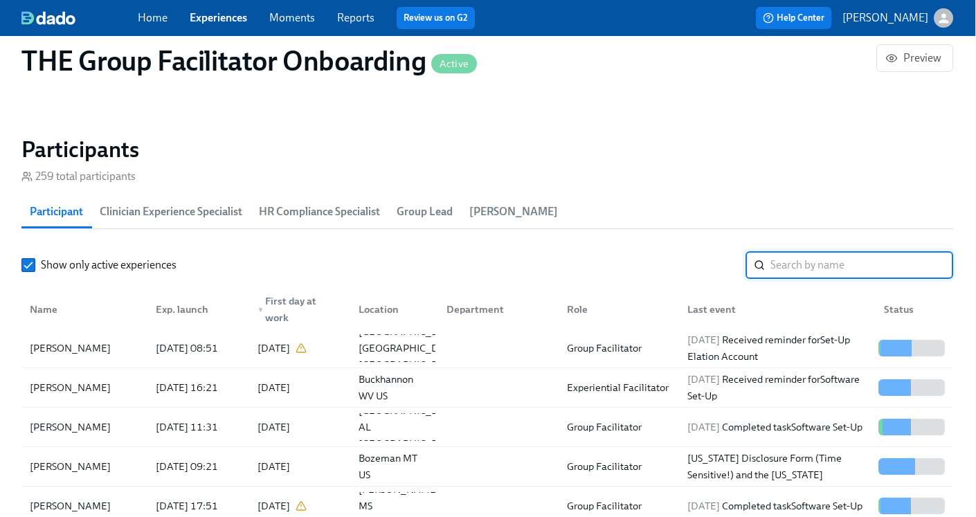
click at [795, 271] on input "search" at bounding box center [862, 265] width 183 height 28
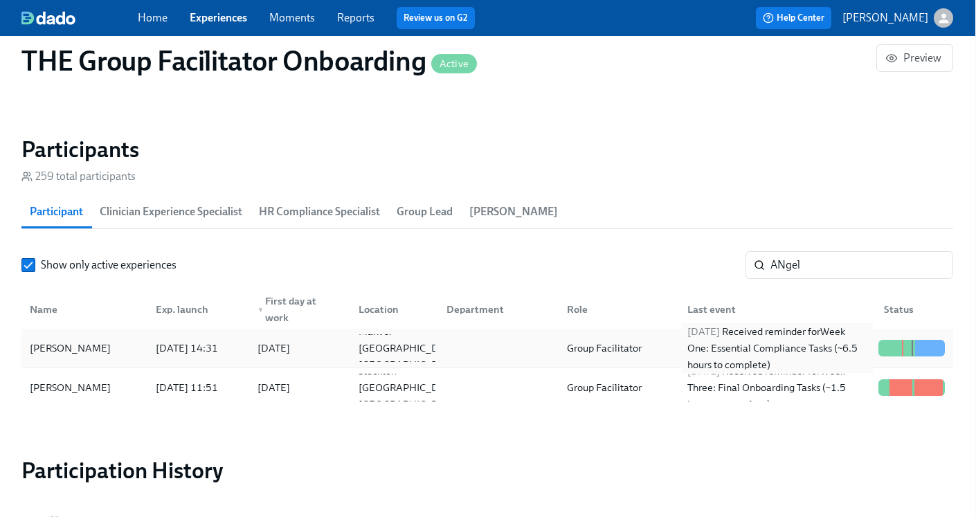
click at [701, 354] on div "2025/08/26 Received reminder for Week One: Essential Compliance Tasks (~6.5 hou…" at bounding box center [777, 348] width 191 height 50
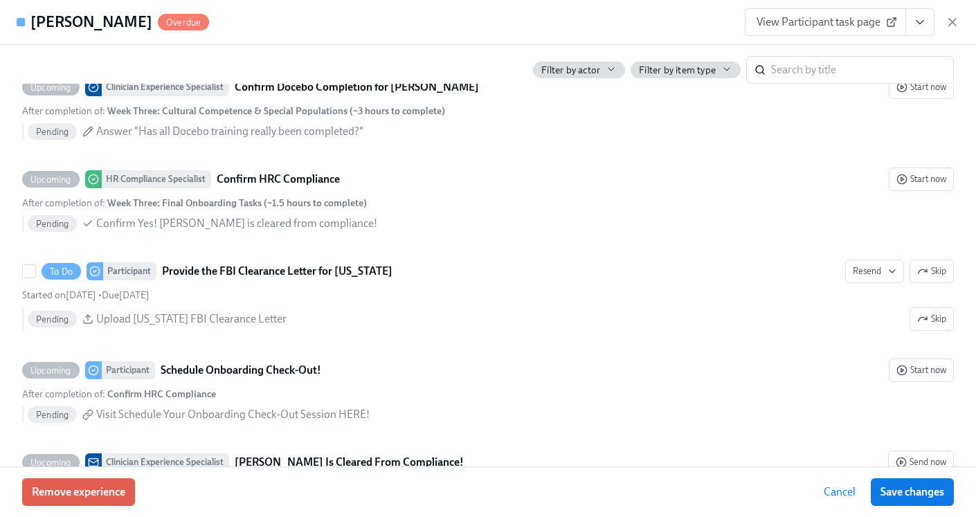
scroll to position [3141, 0]
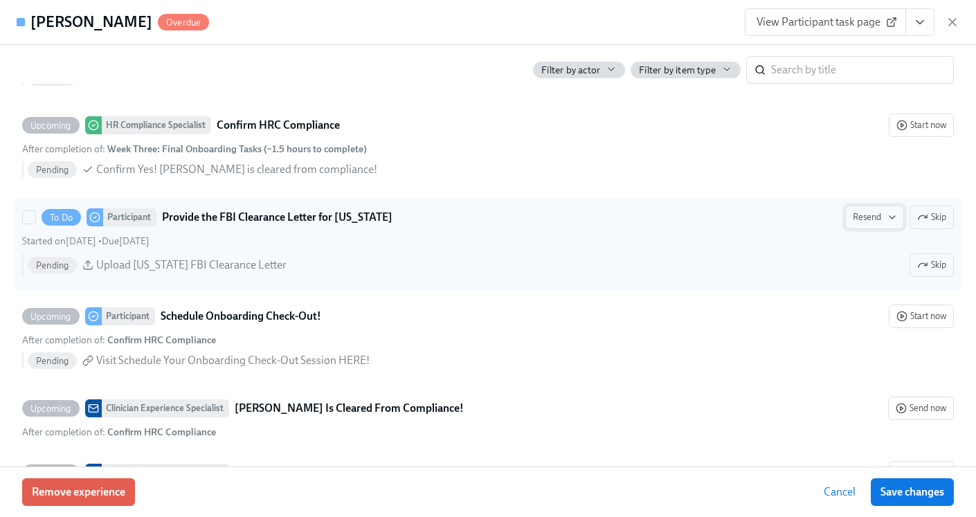
click at [895, 217] on icon "button" at bounding box center [892, 217] width 11 height 11
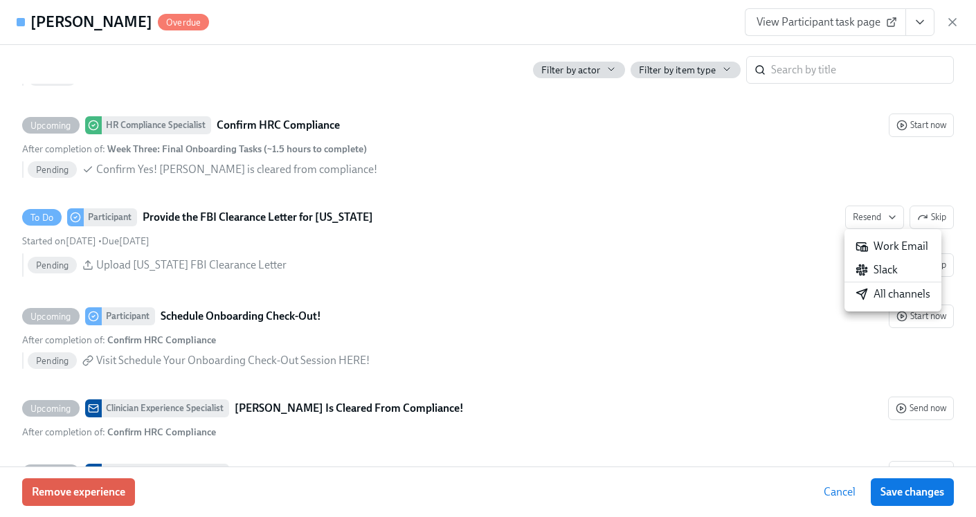
click at [767, 266] on div at bounding box center [488, 258] width 976 height 517
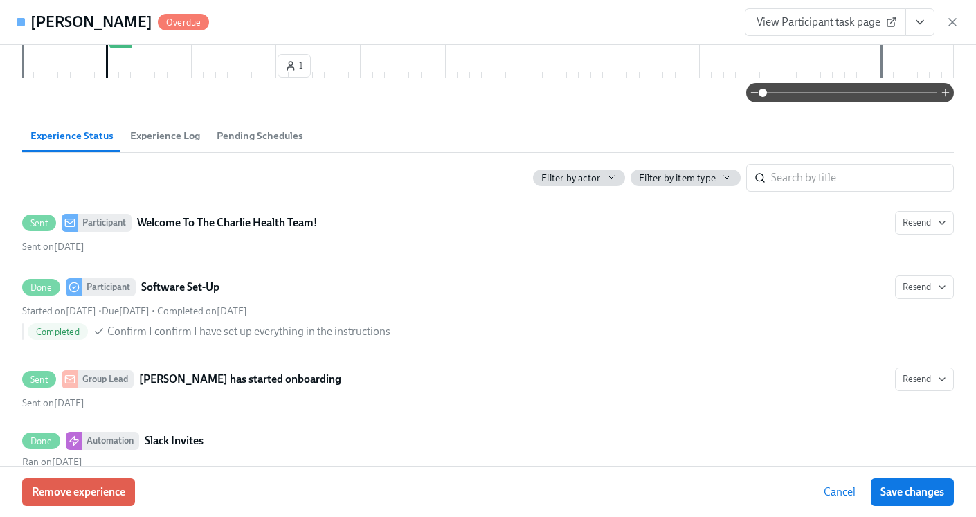
scroll to position [0, 0]
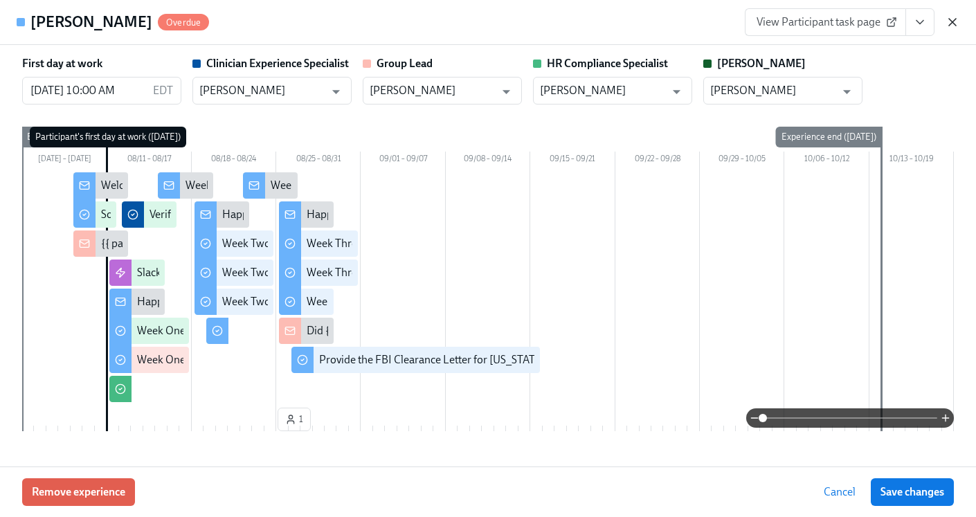
click at [955, 24] on icon "button" at bounding box center [953, 22] width 14 height 14
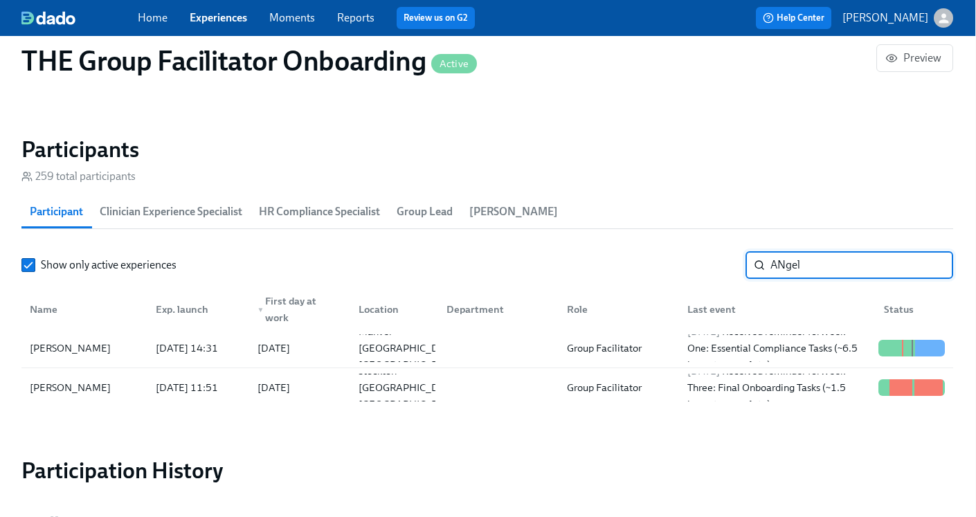
drag, startPoint x: 837, startPoint y: 267, endPoint x: 694, endPoint y: 253, distance: 143.3
click at [694, 253] on div "Show only active experiences ANgel ​" at bounding box center [487, 265] width 932 height 28
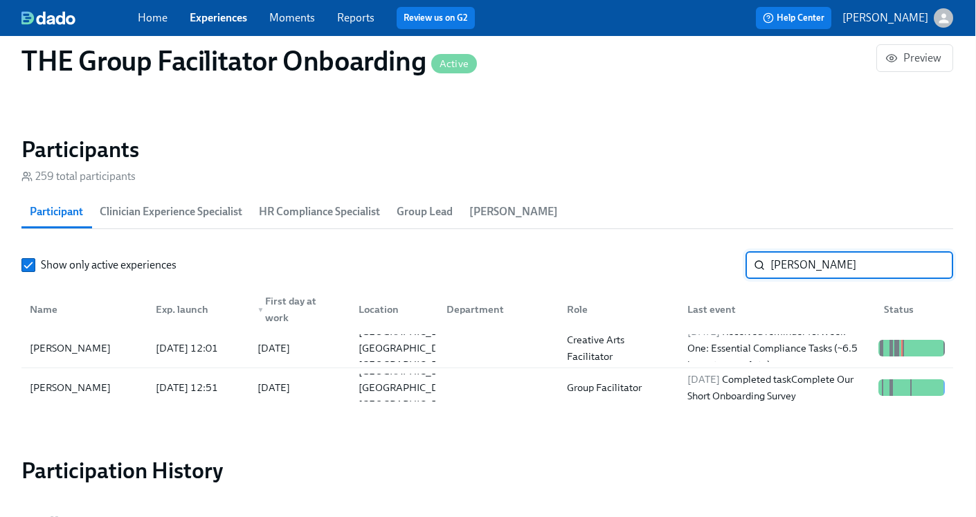
scroll to position [0, 23124]
type input "Dian"
click at [805, 386] on div "2025/08/25 Completed task Complete Our Short Onboarding Survey" at bounding box center [777, 387] width 191 height 33
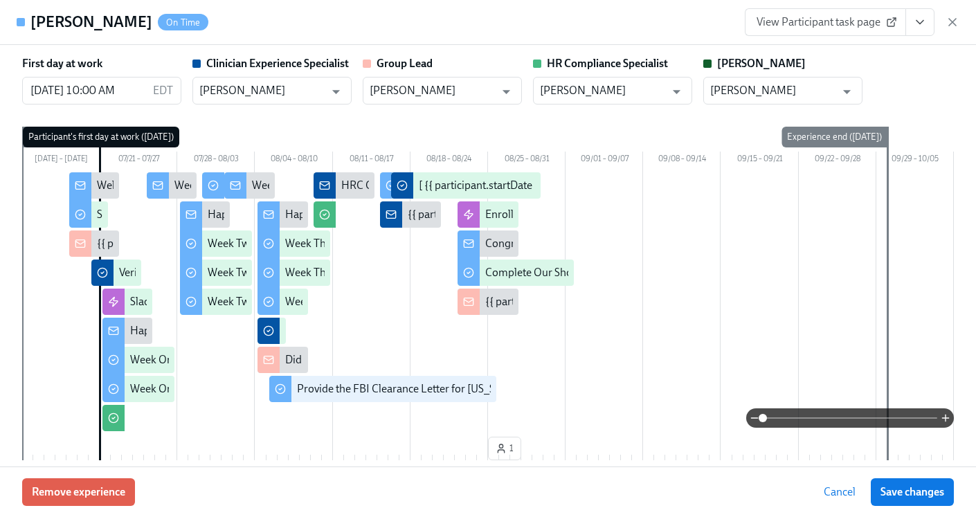
click at [945, 26] on div "View Participant task page" at bounding box center [852, 22] width 215 height 28
click at [955, 30] on div "View Participant task page" at bounding box center [852, 22] width 215 height 28
click at [955, 22] on icon "button" at bounding box center [953, 22] width 14 height 14
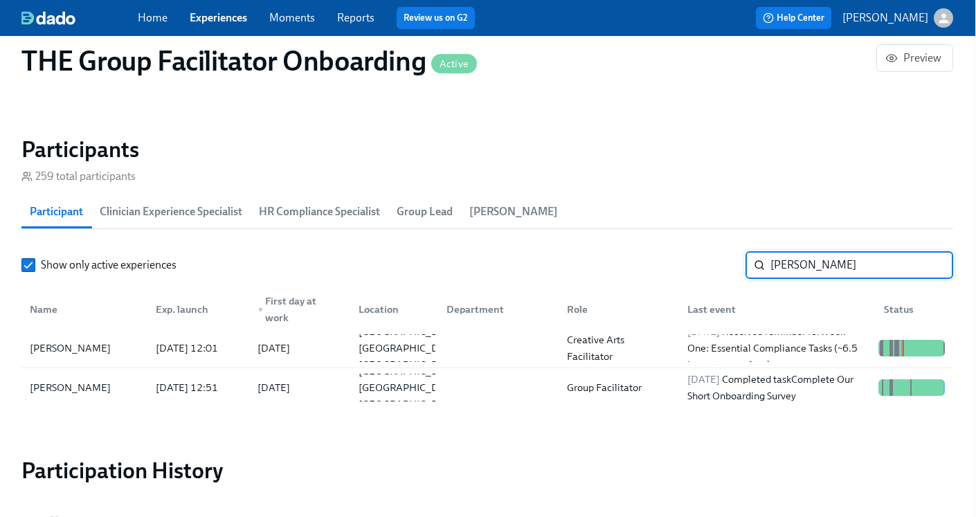
drag, startPoint x: 818, startPoint y: 264, endPoint x: 640, endPoint y: 202, distance: 188.5
click at [645, 215] on section "Participants 259 total participants Participant Clinician Experience Specialist…" at bounding box center [487, 274] width 932 height 277
click at [217, 19] on link "Experiences" at bounding box center [218, 17] width 57 height 13
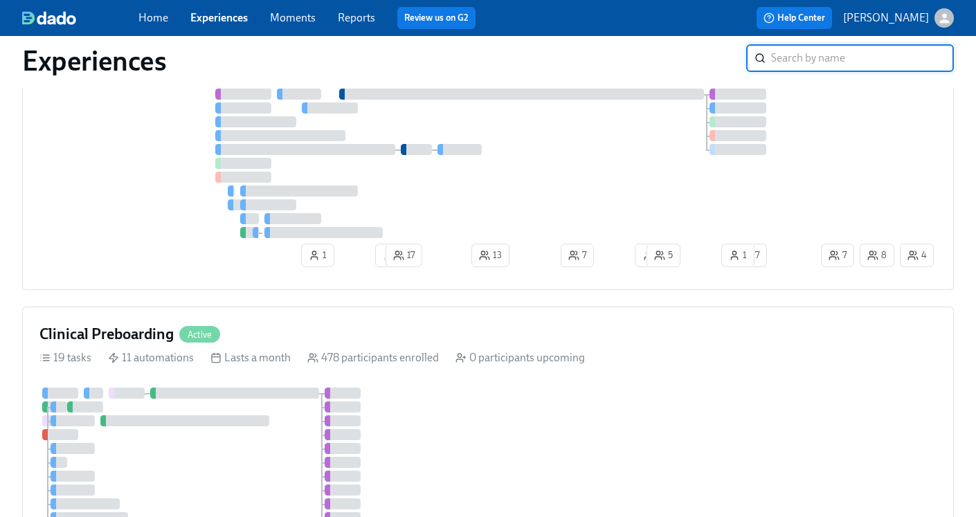
scroll to position [1065, 0]
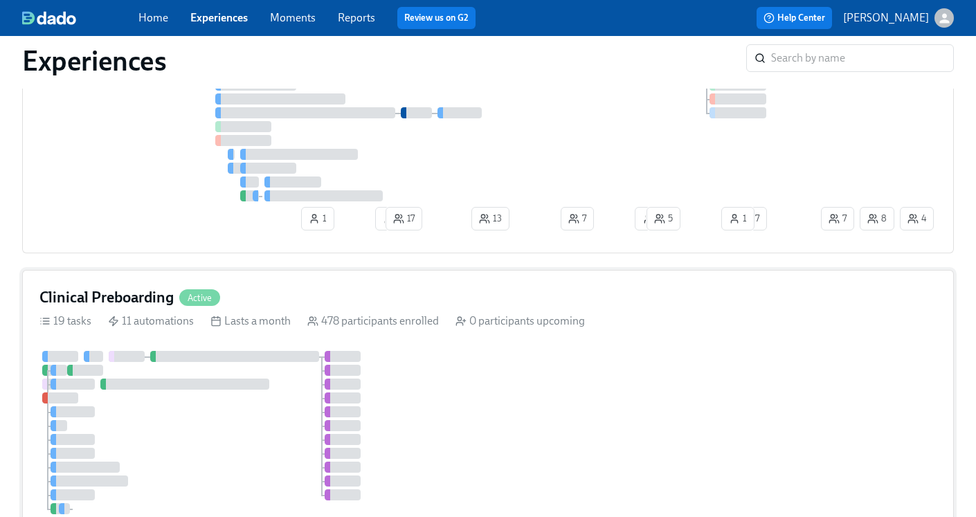
click at [138, 297] on h4 "Clinical Preboarding" at bounding box center [106, 297] width 134 height 21
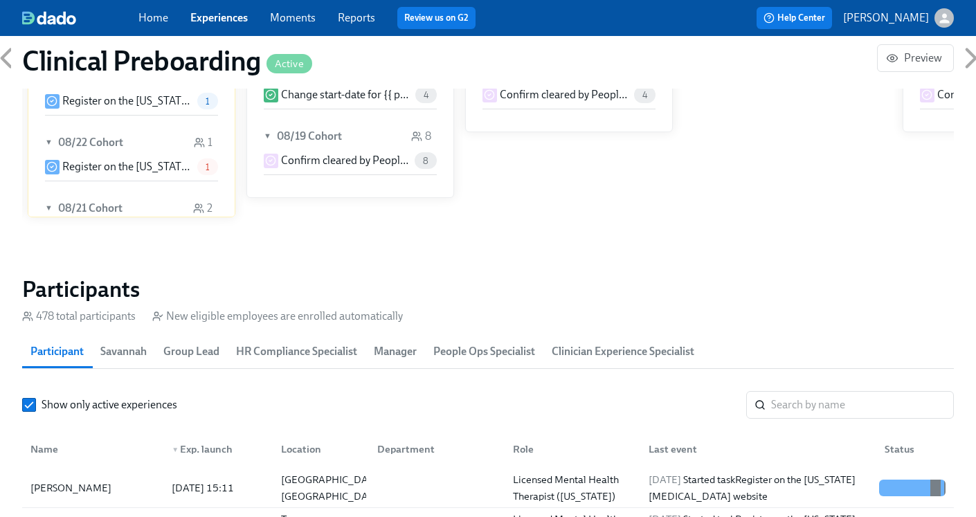
scroll to position [1316, 0]
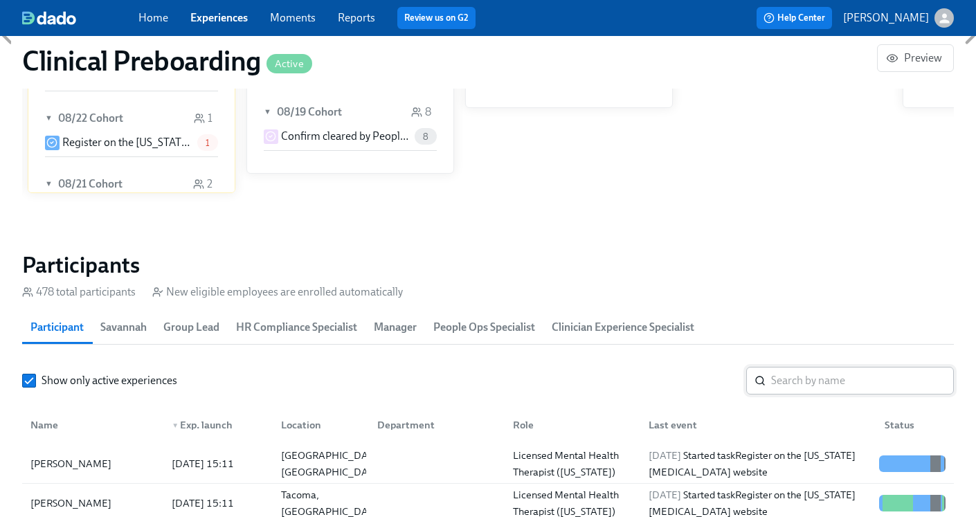
click at [803, 389] on input "search" at bounding box center [862, 381] width 183 height 28
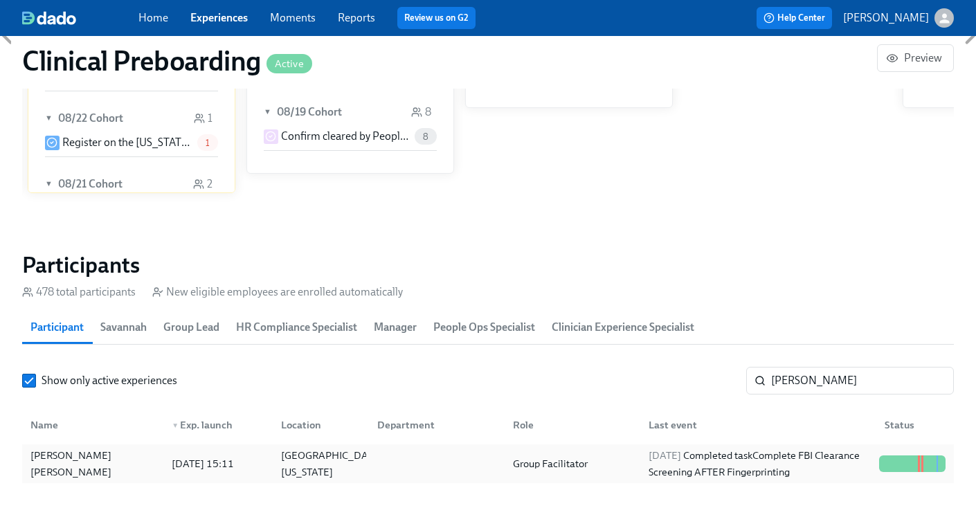
click at [584, 463] on div "Group Facilitator" at bounding box center [551, 464] width 86 height 17
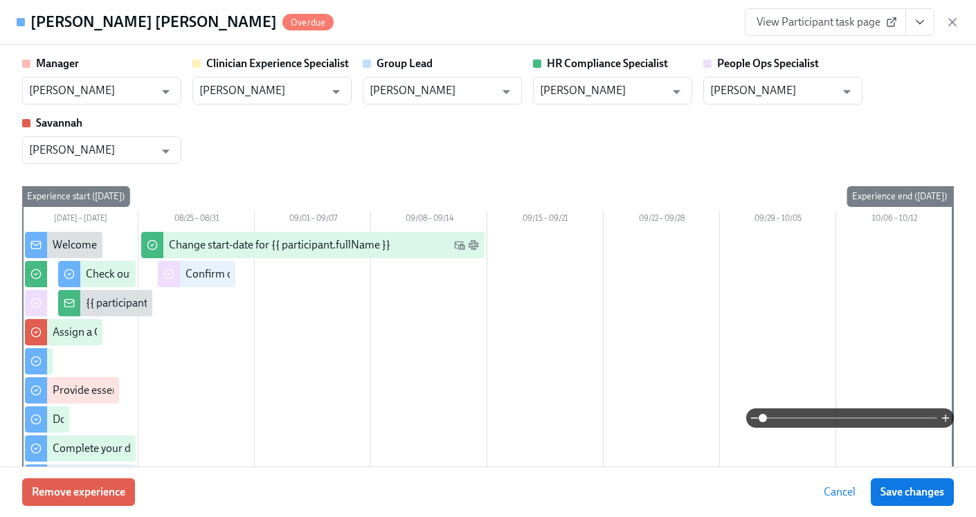
click at [922, 25] on icon "View task page" at bounding box center [920, 22] width 14 height 14
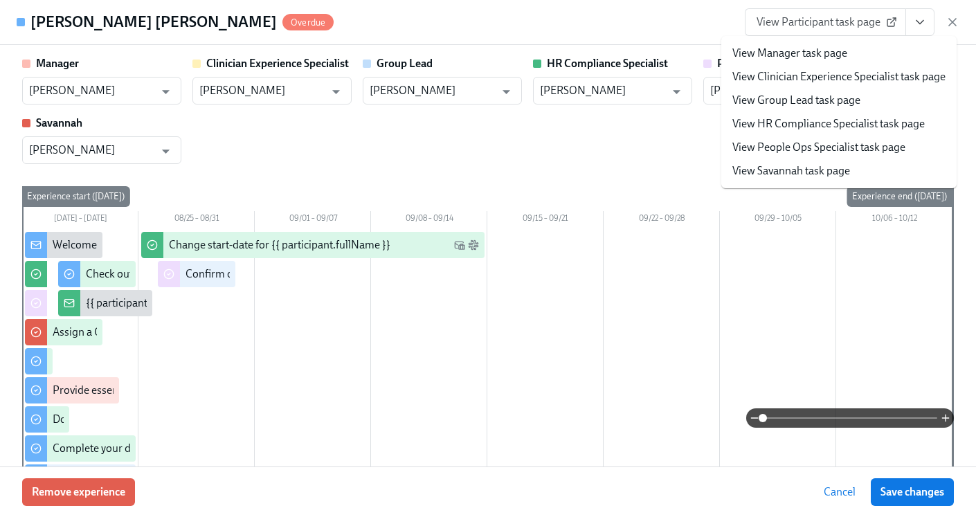
click at [832, 120] on link "View HR Compliance Specialist task page" at bounding box center [829, 123] width 192 height 15
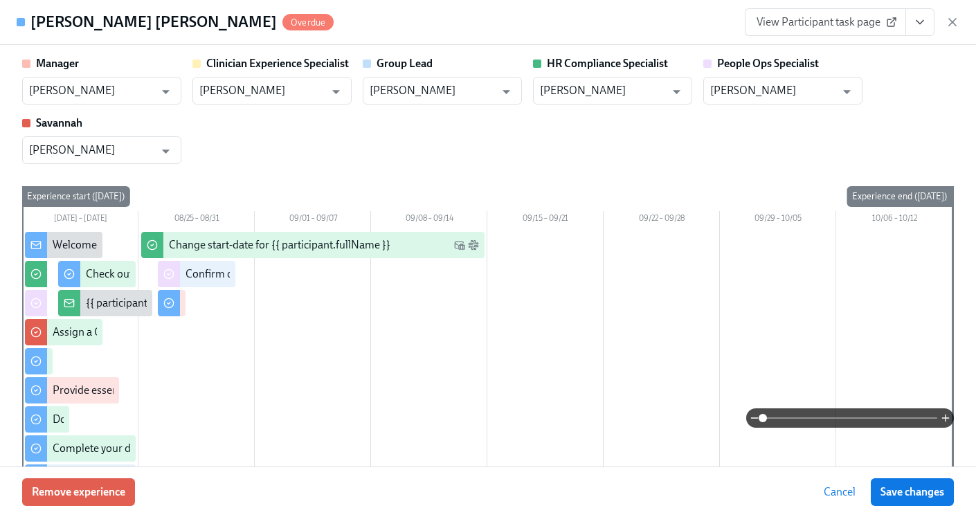
scroll to position [0, 16779]
click at [956, 21] on icon "button" at bounding box center [953, 22] width 14 height 14
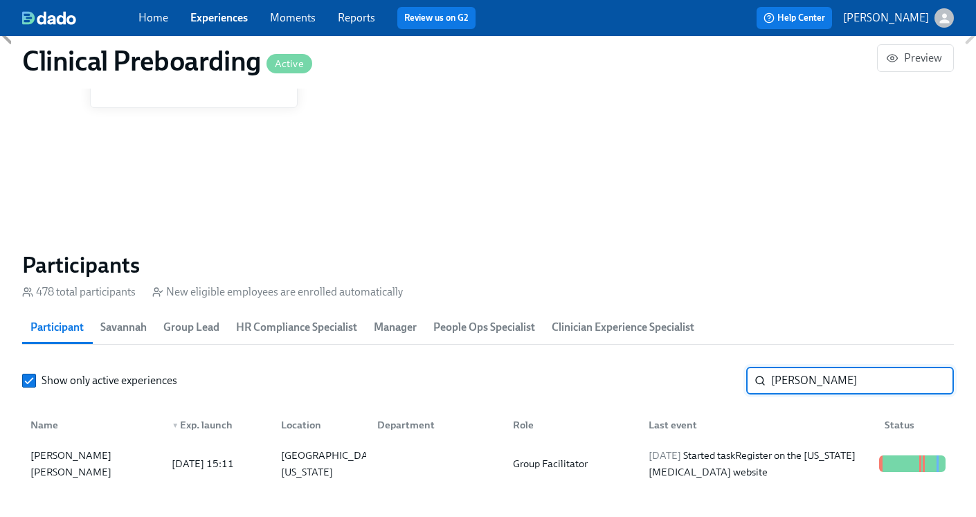
drag, startPoint x: 848, startPoint y: 376, endPoint x: 706, endPoint y: 376, distance: 141.9
click at [706, 376] on div "Show only active experiences Claudia ​" at bounding box center [488, 381] width 932 height 28
type input "Megan"
click at [549, 468] on div "Group Facilitator" at bounding box center [551, 464] width 86 height 17
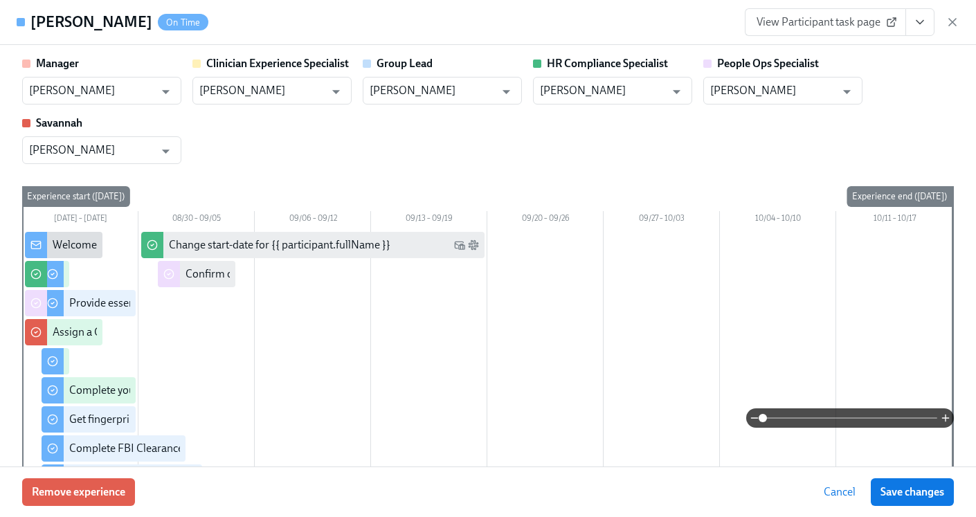
click at [921, 21] on icon "View task page" at bounding box center [920, 22] width 14 height 14
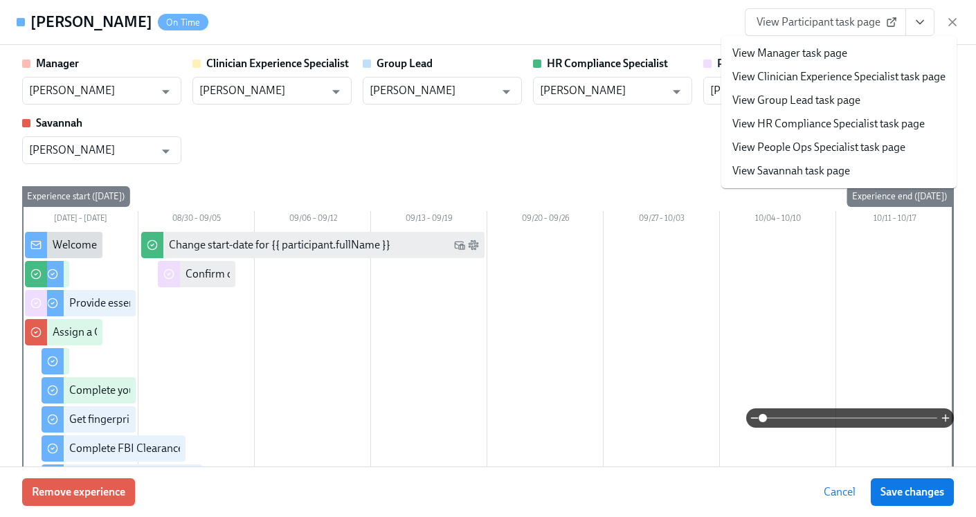
click at [832, 118] on link "View HR Compliance Specialist task page" at bounding box center [829, 123] width 192 height 15
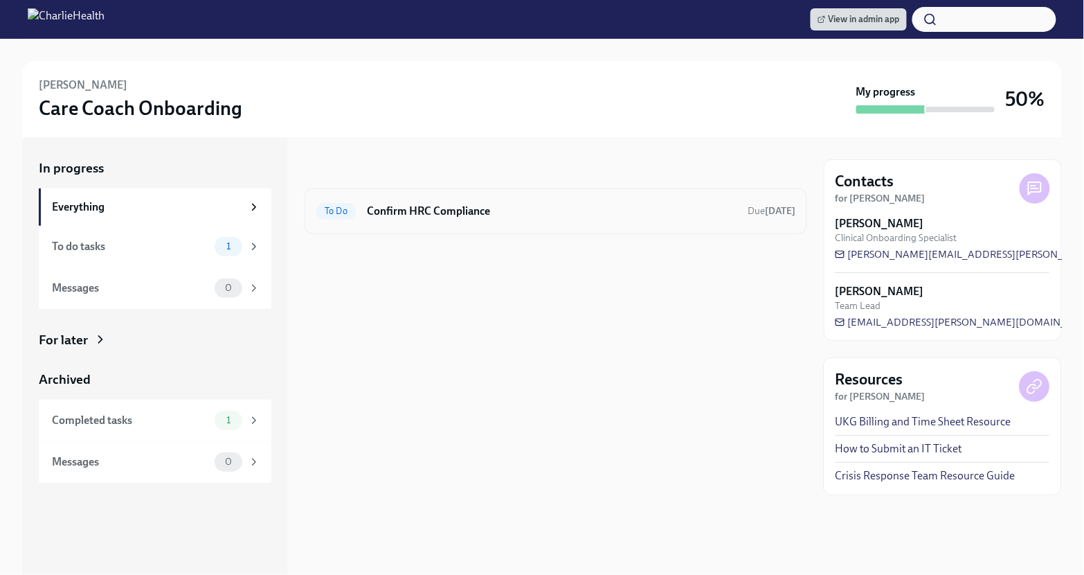
click at [582, 198] on div "To Do Confirm HRC Compliance Due [DATE]" at bounding box center [556, 211] width 503 height 46
click at [573, 219] on div "To Do Confirm HRC Compliance Due [DATE]" at bounding box center [555, 211] width 479 height 22
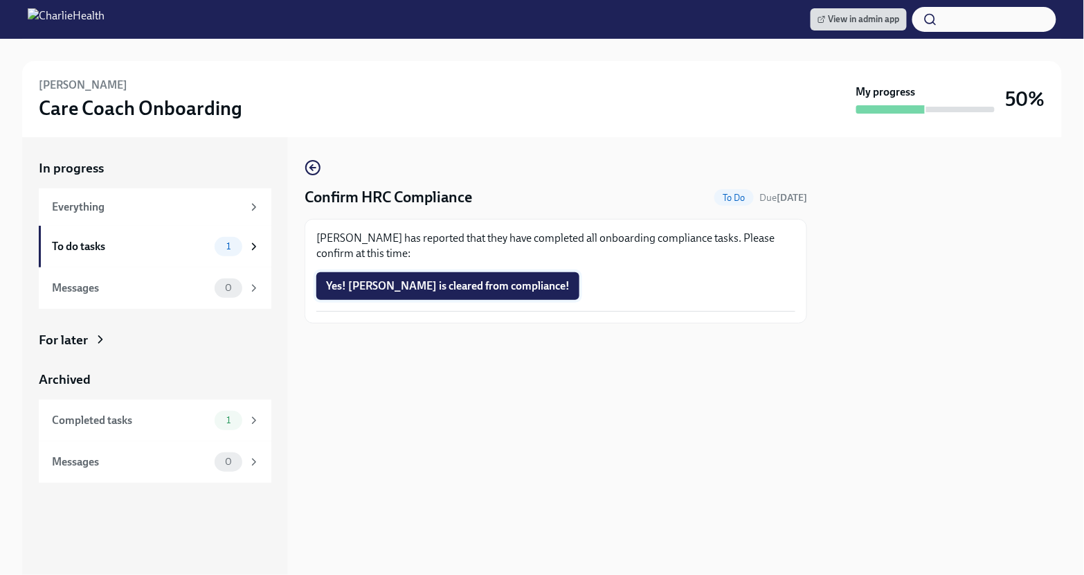
click at [391, 287] on span "Yes! [PERSON_NAME] is cleared from compliance!" at bounding box center [448, 286] width 244 height 14
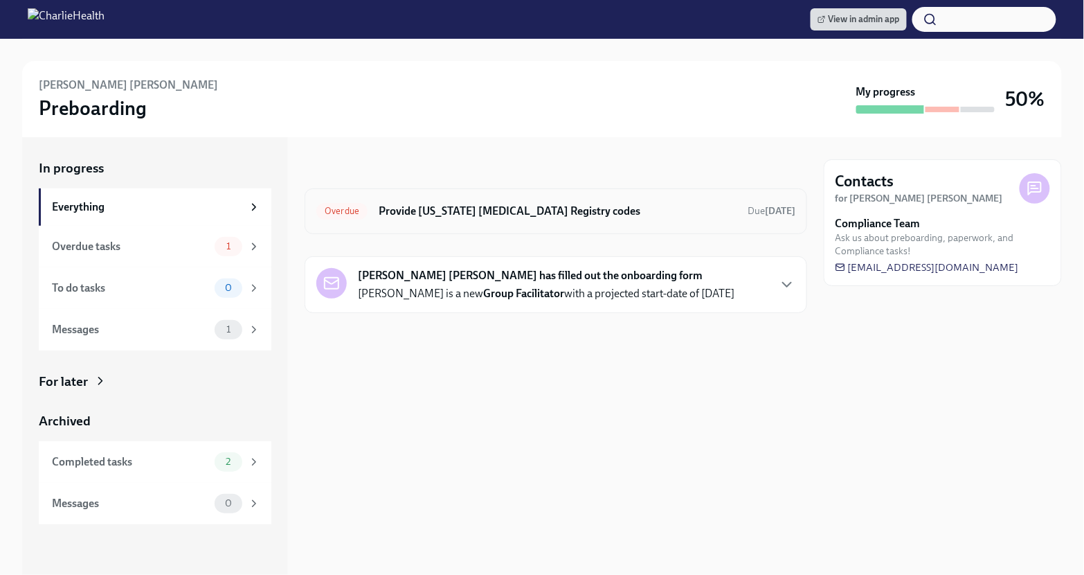
click at [618, 224] on div "Overdue Provide [US_STATE] [MEDICAL_DATA] Registry codes Due [DATE]" at bounding box center [556, 211] width 503 height 46
click at [616, 213] on h6 "Provide [US_STATE] [MEDICAL_DATA] Registry codes" at bounding box center [558, 211] width 358 height 15
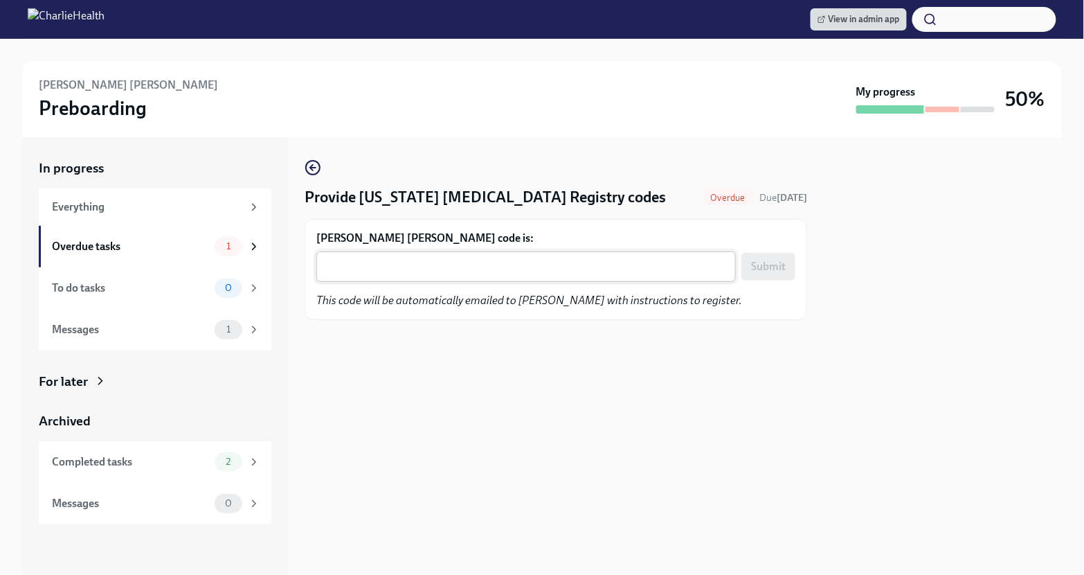
click at [443, 265] on textarea "Claudia Molina Camerota's code is:" at bounding box center [526, 266] width 403 height 17
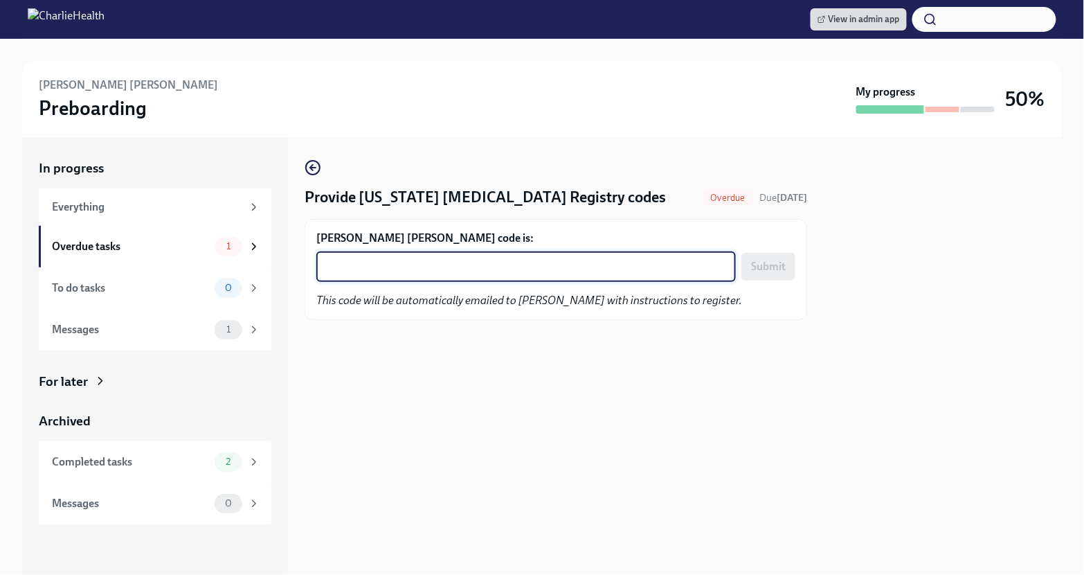
paste textarea "CL0EU5VOE74I"
type textarea "CL0EU5VOE74I"
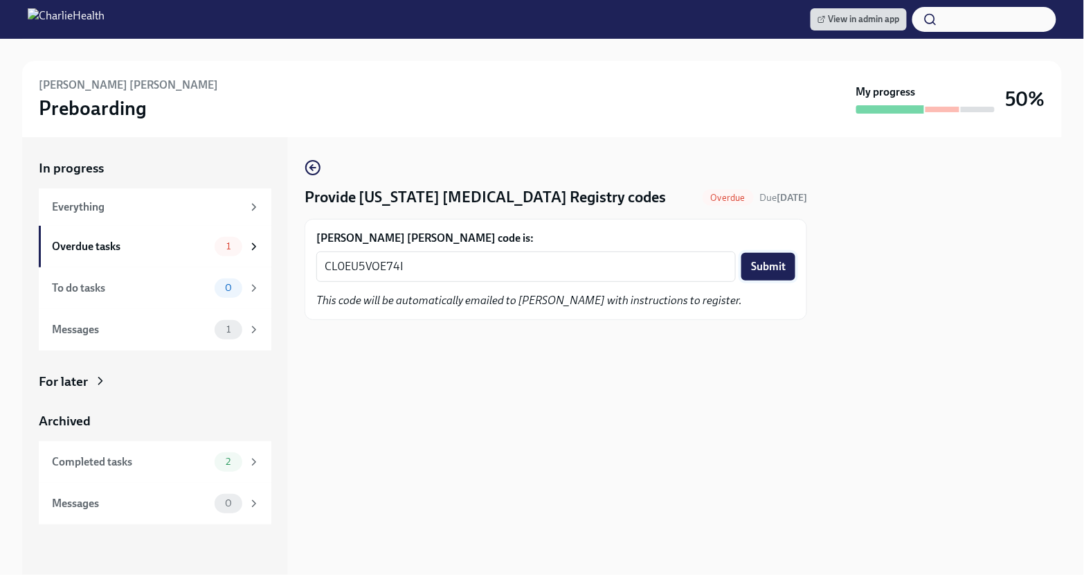
click at [764, 271] on span "Submit" at bounding box center [768, 267] width 35 height 14
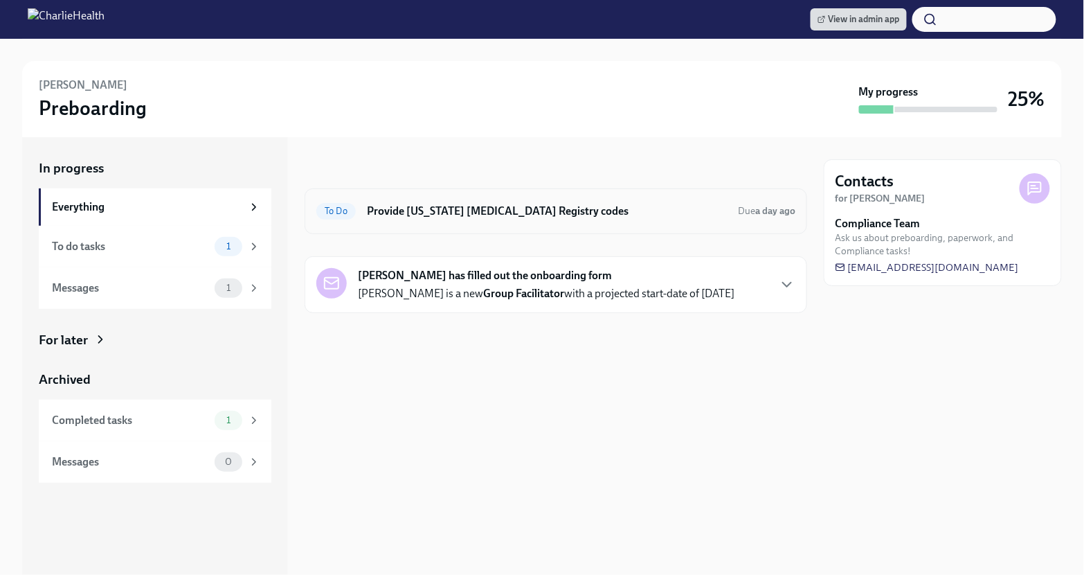
click at [492, 210] on h6 "Provide [US_STATE] [MEDICAL_DATA] Registry codes" at bounding box center [547, 211] width 360 height 15
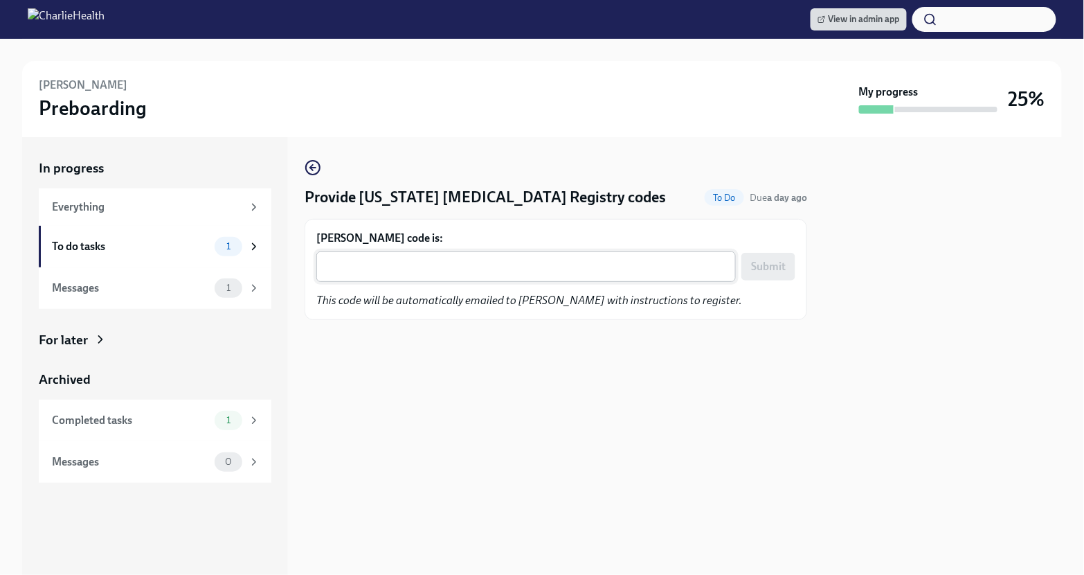
click at [446, 259] on textarea "Megan Tomestic's code is:" at bounding box center [526, 266] width 403 height 17
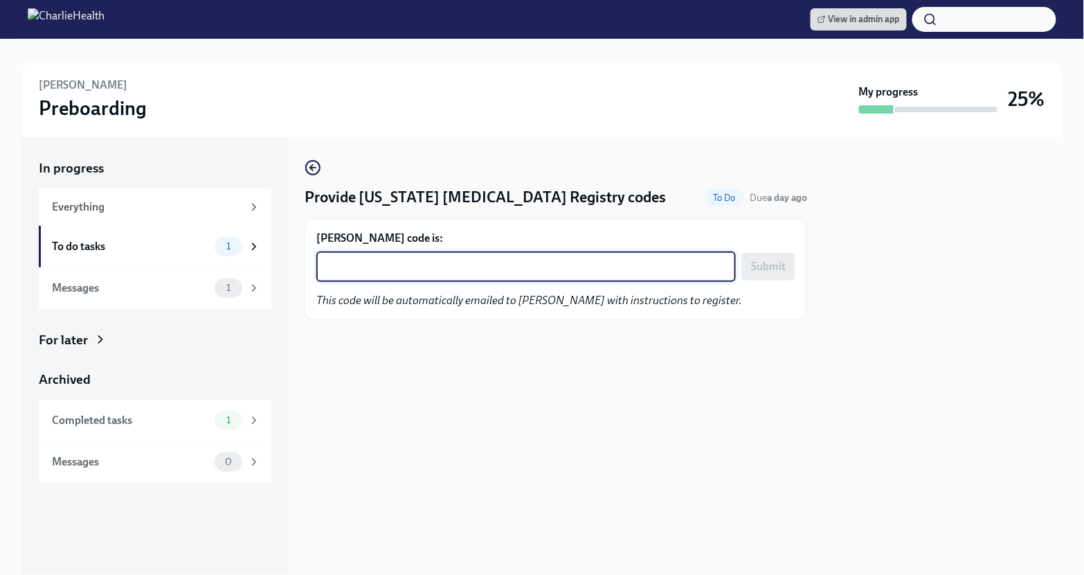
paste textarea "17D5DNLKR9ER"
type textarea "17D5DNLKR9ER"
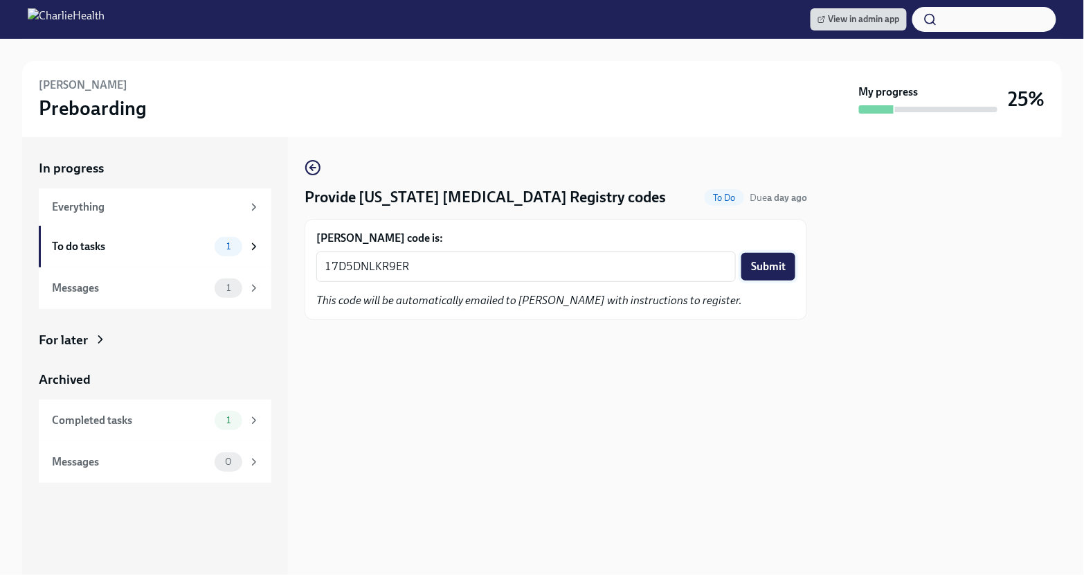
click at [762, 258] on button "Submit" at bounding box center [769, 267] width 54 height 28
